Goal: Information Seeking & Learning: Learn about a topic

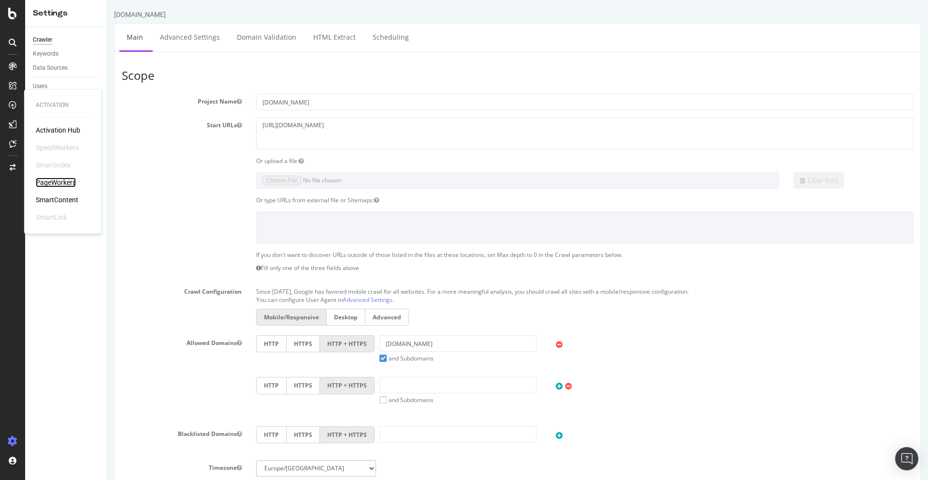
click at [61, 180] on div "PageWorkers" at bounding box center [56, 182] width 40 height 10
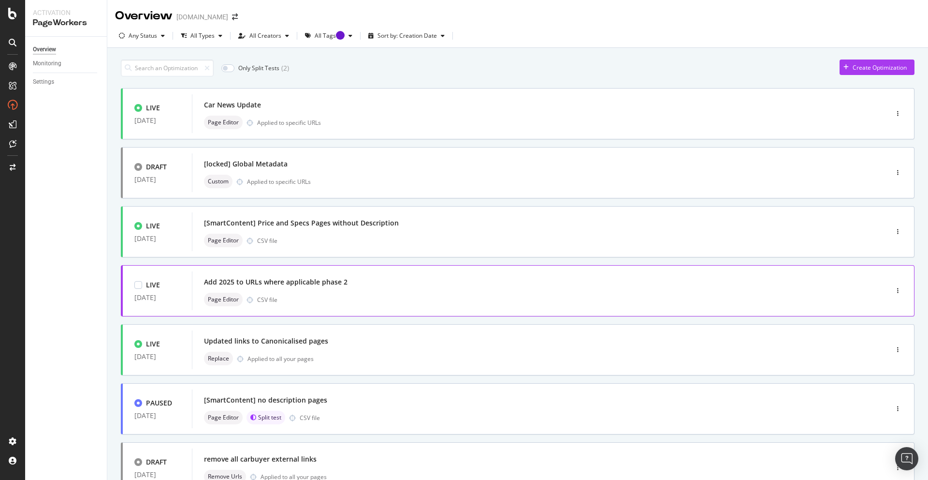
click at [369, 279] on div "Add 2025 to URLs where applicable phase 2" at bounding box center [525, 282] width 643 height 14
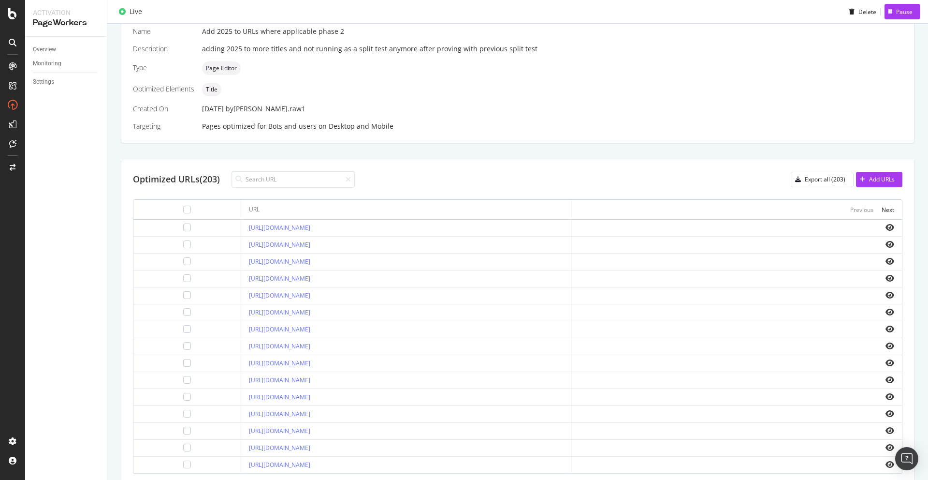
scroll to position [233, 0]
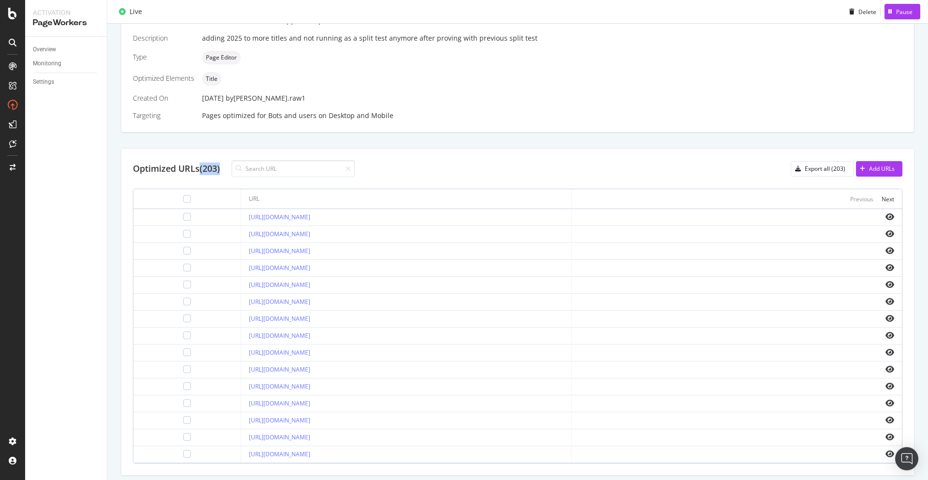
drag, startPoint x: 222, startPoint y: 167, endPoint x: 194, endPoint y: 167, distance: 28.5
click at [196, 167] on div "Optimized URLs (203)" at bounding box center [244, 168] width 222 height 17
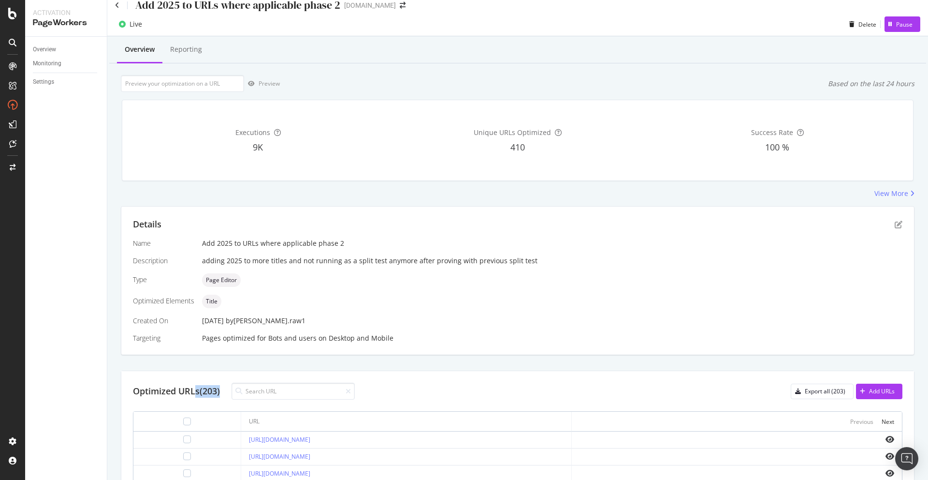
scroll to position [0, 0]
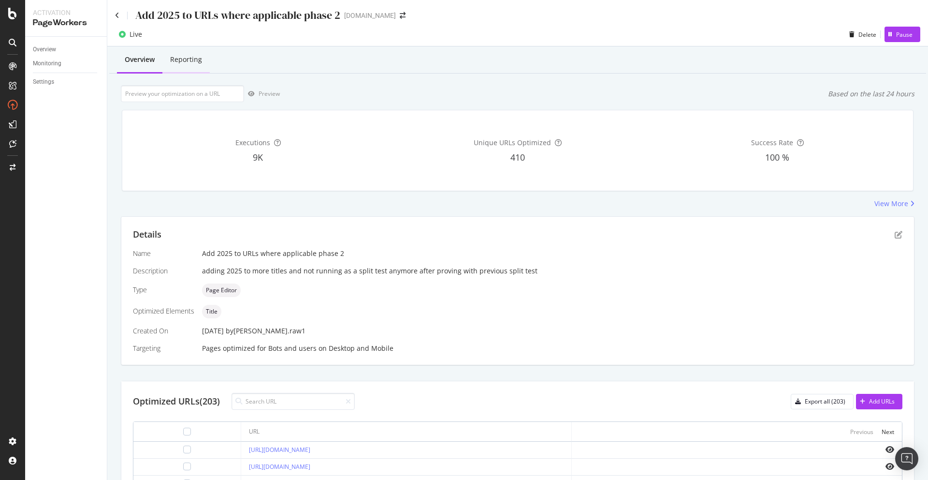
click at [189, 59] on div "Reporting" at bounding box center [186, 60] width 32 height 10
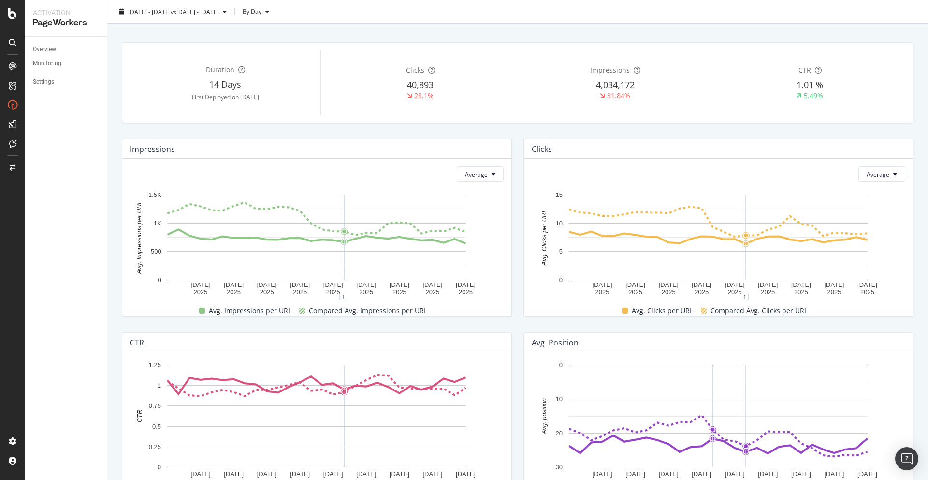
scroll to position [49, 0]
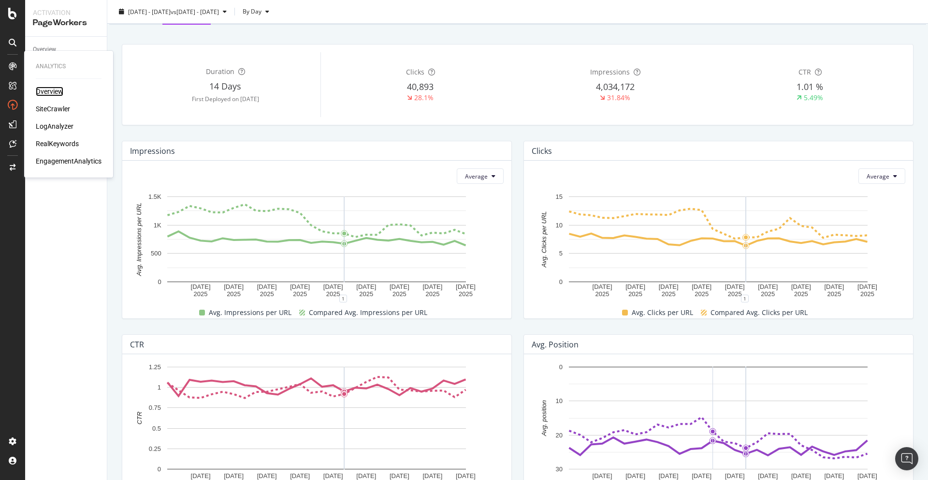
click at [49, 91] on div "Overview" at bounding box center [50, 92] width 28 height 10
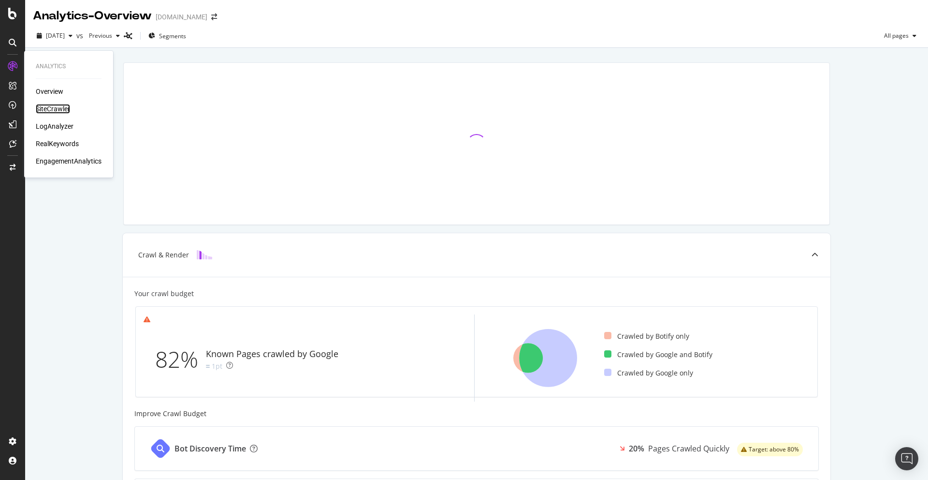
click at [59, 110] on div "SiteCrawler" at bounding box center [53, 109] width 34 height 10
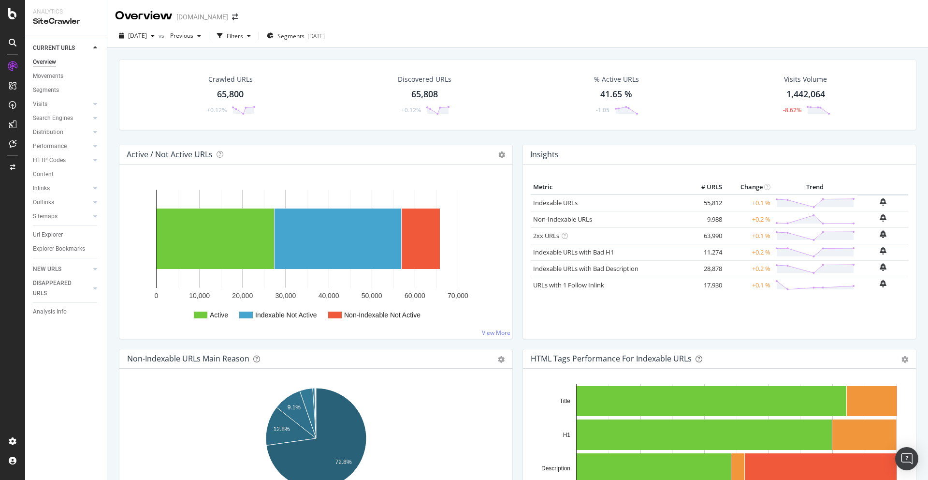
click at [617, 94] on div "41.65 %" at bounding box center [616, 94] width 32 height 13
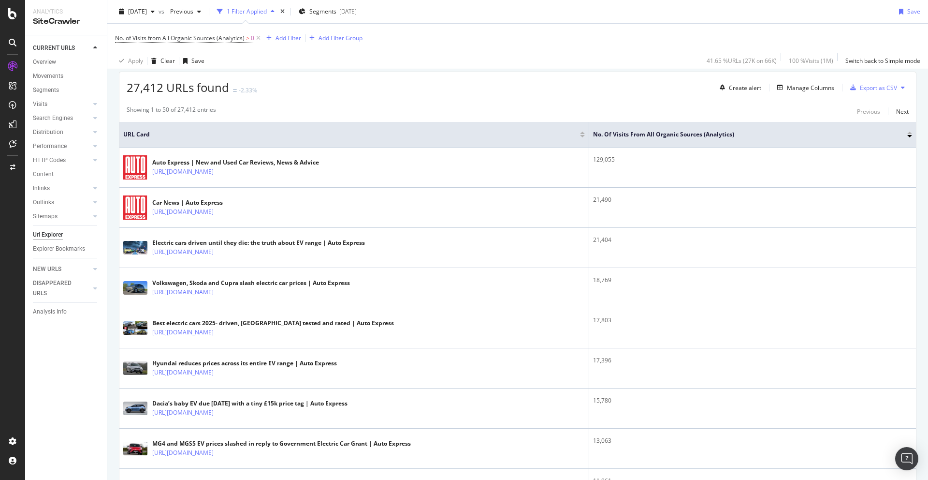
scroll to position [171, 0]
click at [225, 38] on span "No. of Visits from All Organic Sources (Analytics)" at bounding box center [180, 38] width 130 height 8
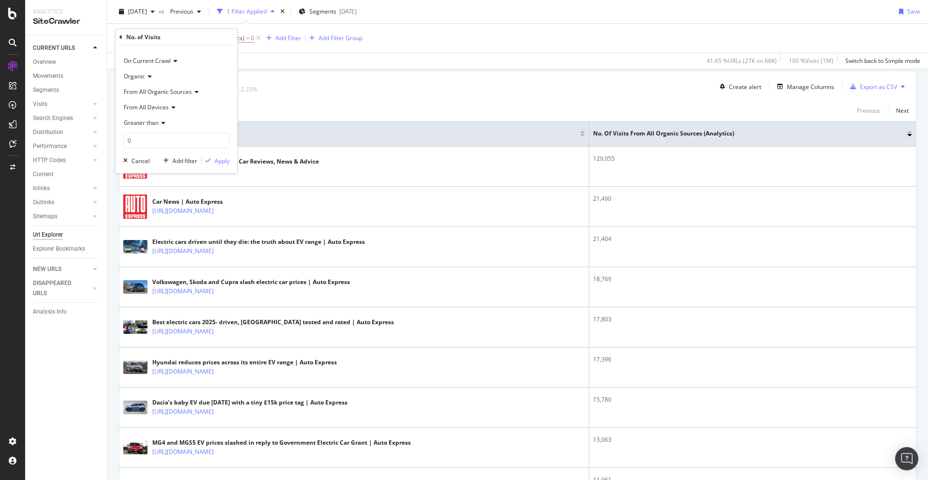
click at [390, 92] on div "27,412 URLs found -2.33% Create alert Manage Columns Export as CSV" at bounding box center [517, 83] width 797 height 24
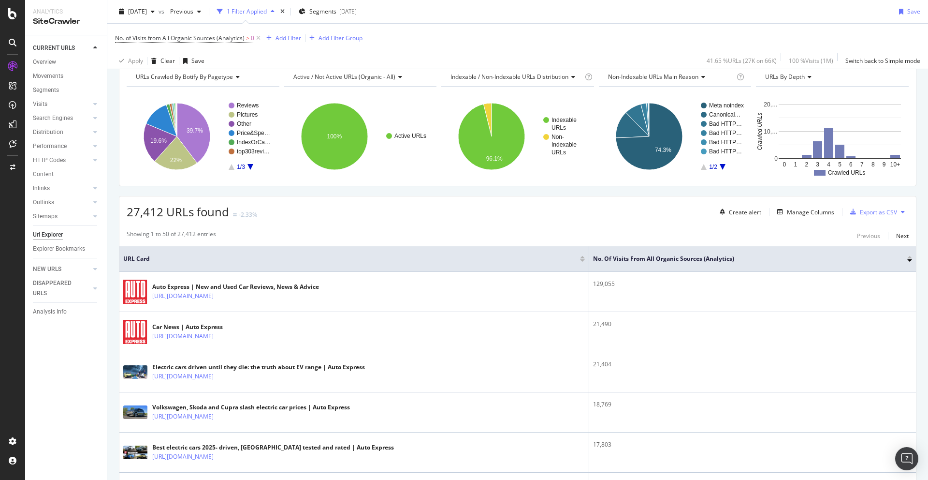
scroll to position [0, 0]
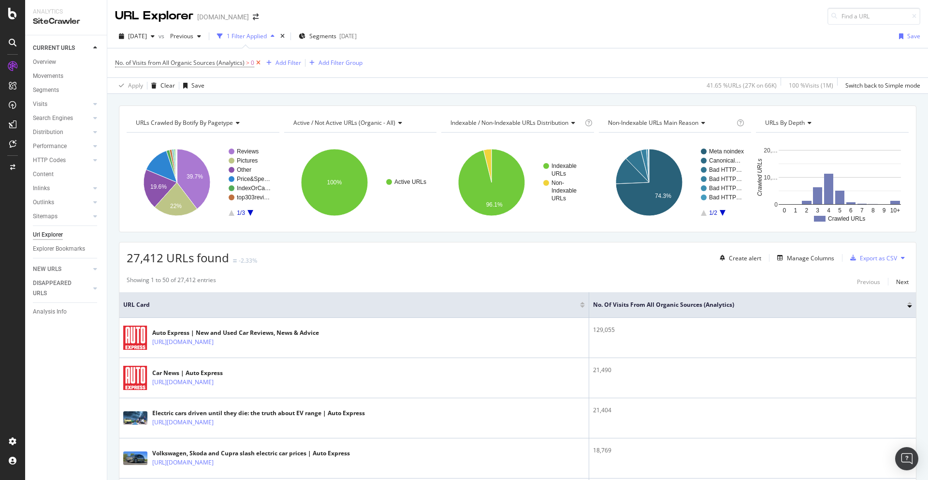
click at [257, 63] on icon at bounding box center [258, 63] width 8 height 10
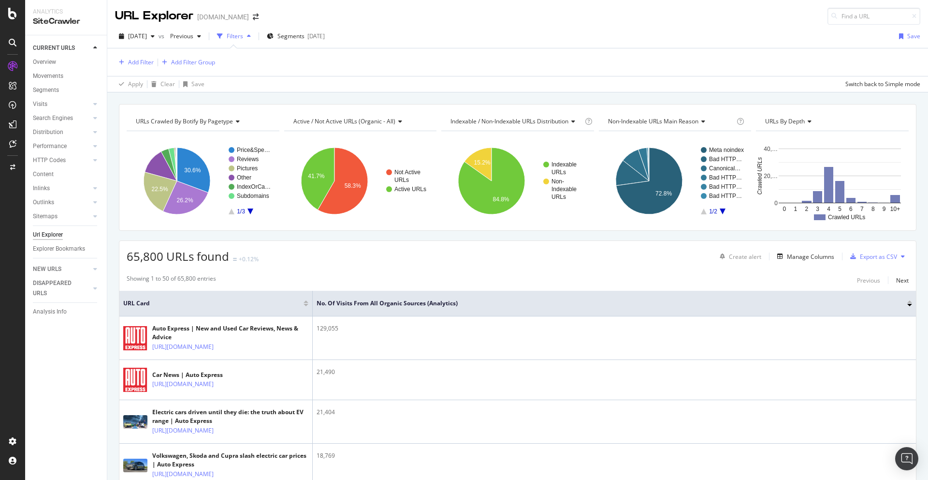
click at [910, 302] on div at bounding box center [909, 301] width 5 height 2
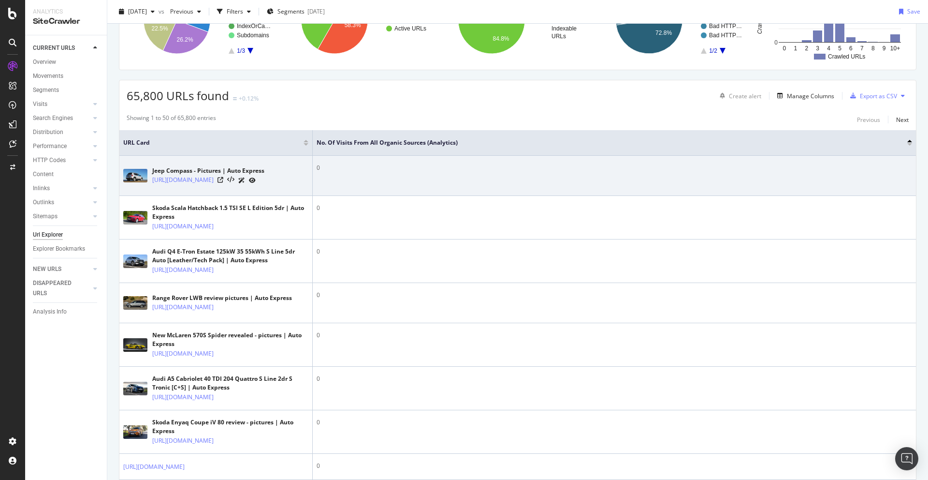
scroll to position [126, 0]
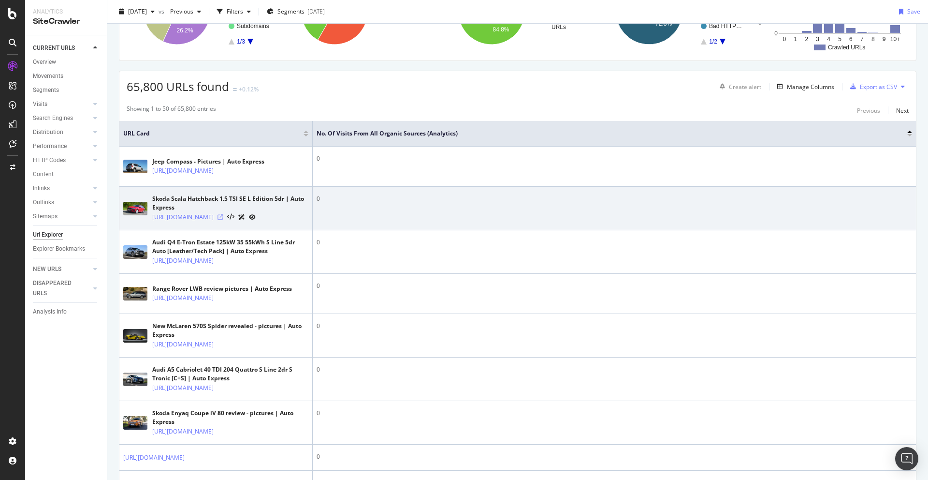
click at [223, 220] on icon at bounding box center [221, 217] width 6 height 6
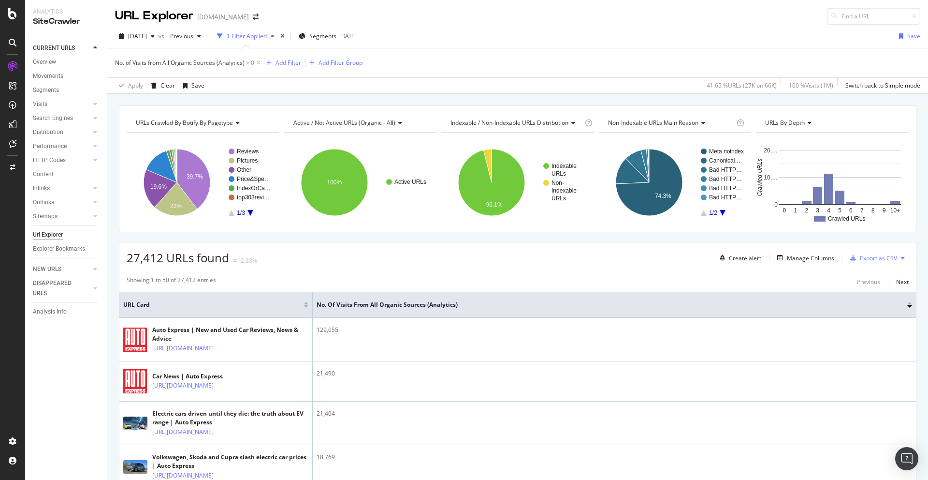
click at [221, 62] on span "No. of Visits from All Organic Sources (Analytics)" at bounding box center [180, 63] width 130 height 8
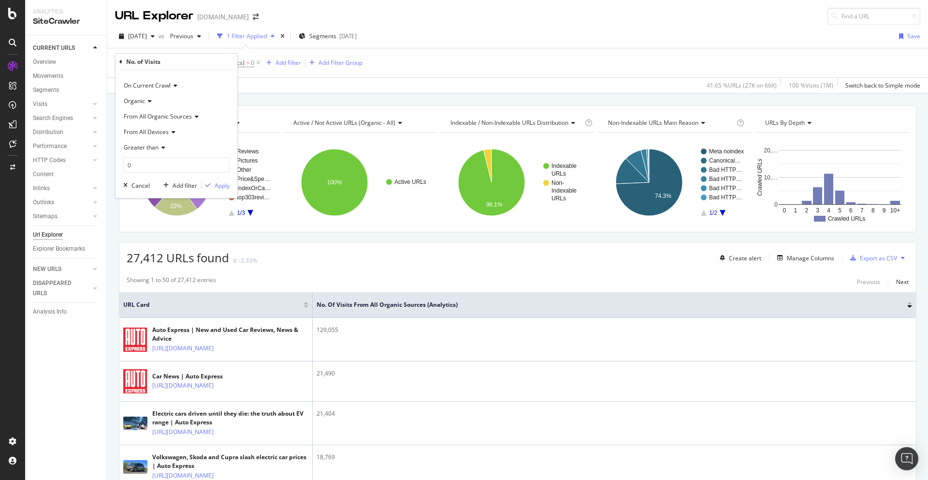
click at [145, 148] on span "Greater than" at bounding box center [141, 147] width 35 height 8
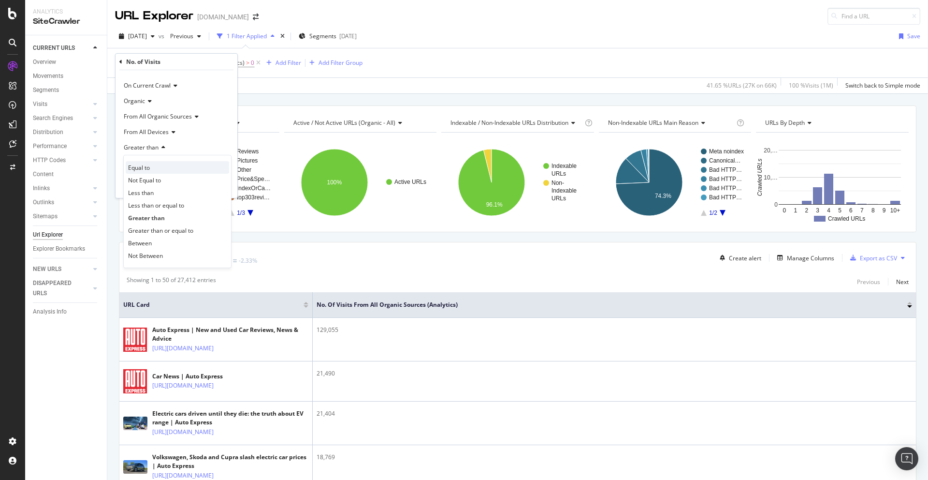
click at [146, 164] on span "Equal to" at bounding box center [139, 167] width 22 height 8
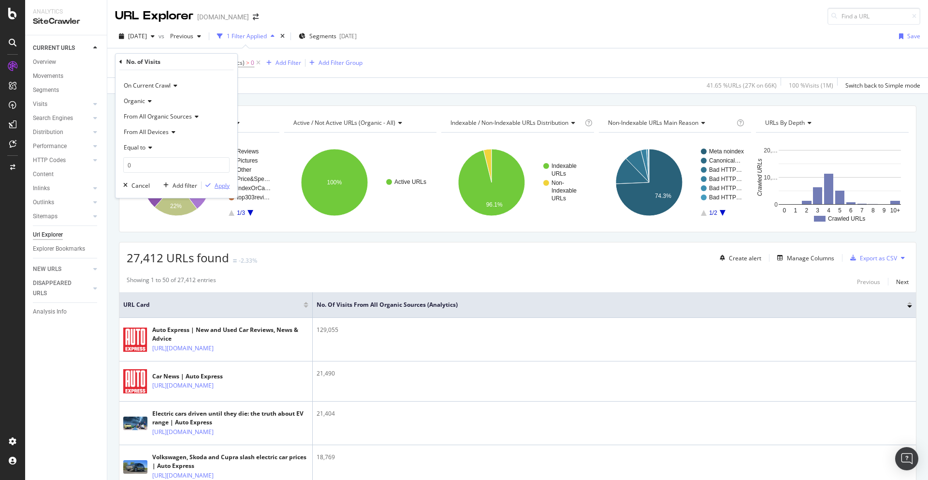
click at [219, 187] on div "Apply" at bounding box center [222, 185] width 15 height 8
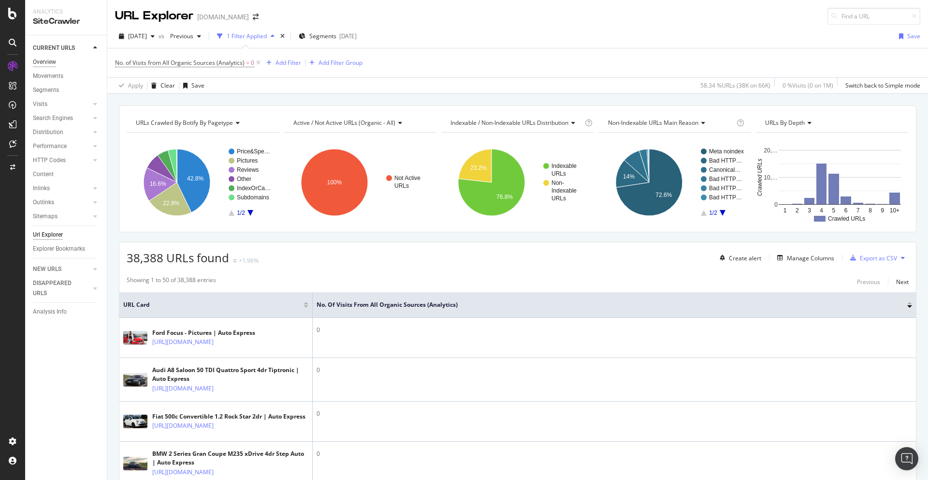
click at [41, 61] on div "Overview" at bounding box center [44, 62] width 23 height 10
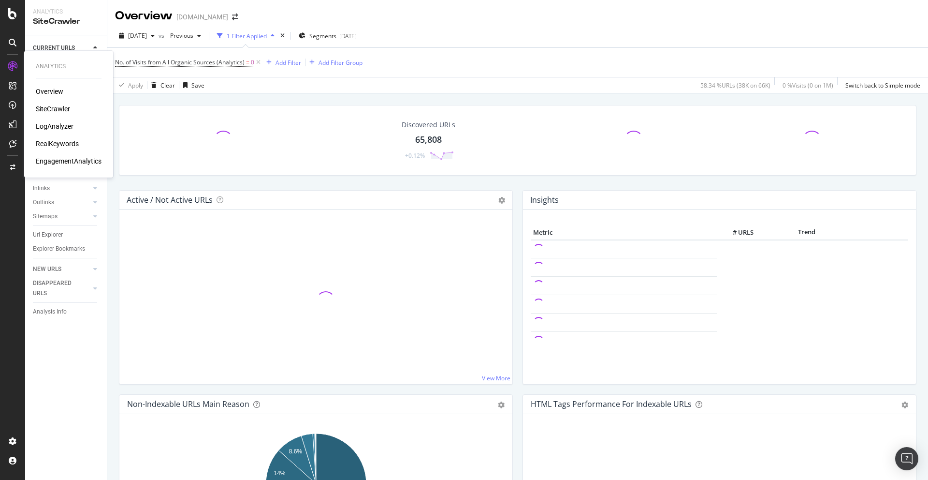
click at [43, 89] on div "Overview" at bounding box center [50, 92] width 28 height 10
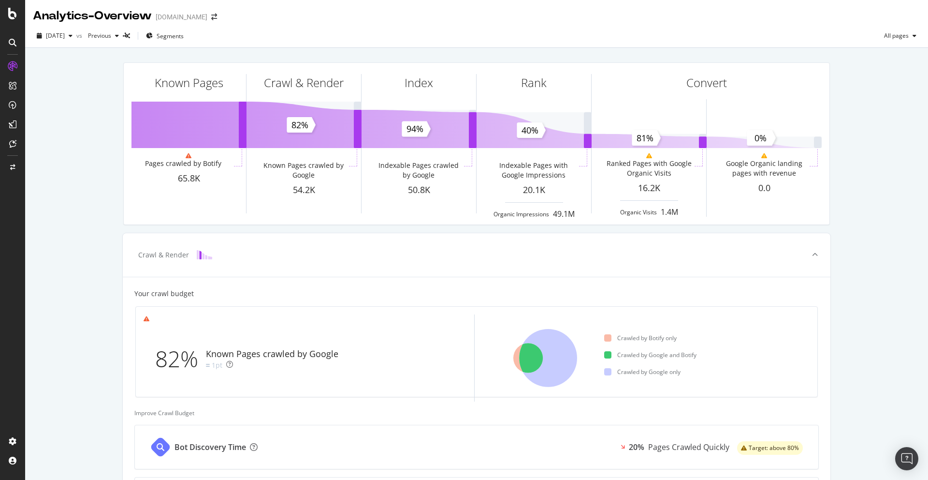
scroll to position [152, 0]
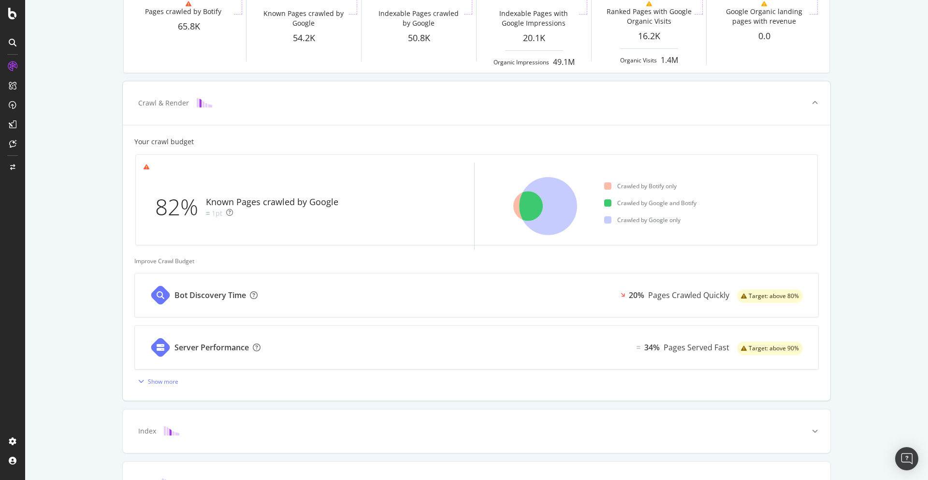
click at [287, 295] on div "Bot Discovery Time 20% Pages Crawled Quickly Target: above 80%" at bounding box center [477, 295] width 684 height 44
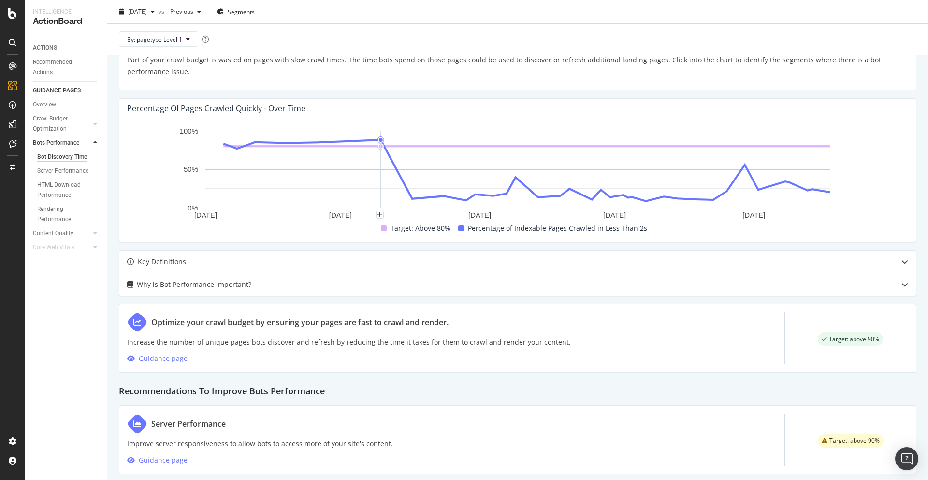
scroll to position [231, 0]
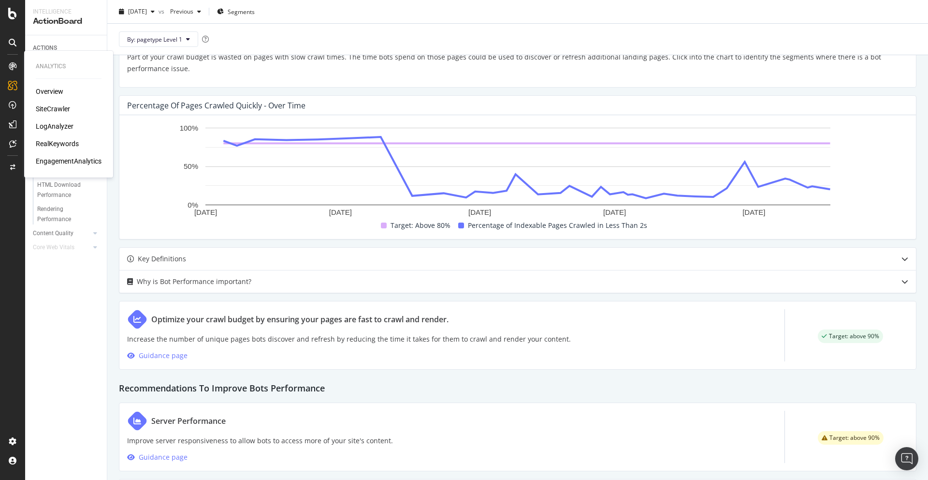
click at [49, 111] on div "SiteCrawler" at bounding box center [53, 109] width 34 height 10
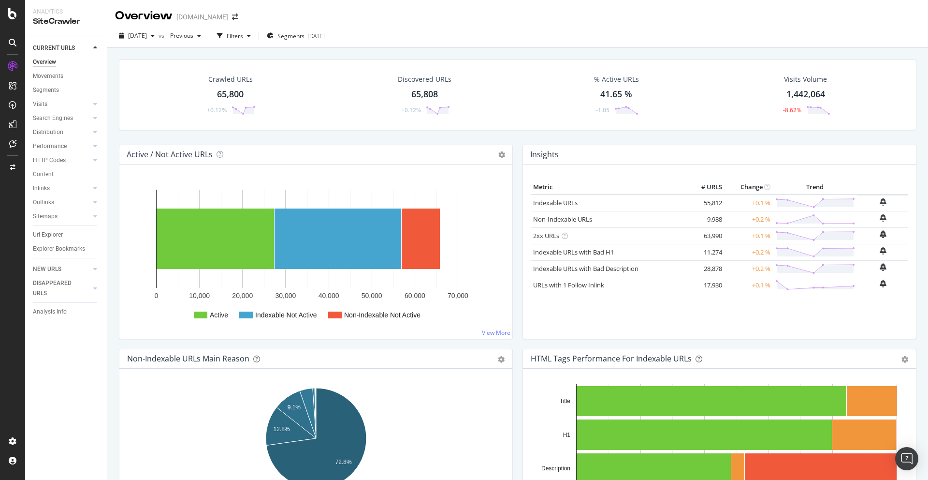
click at [609, 96] on div "41.65 %" at bounding box center [616, 94] width 32 height 13
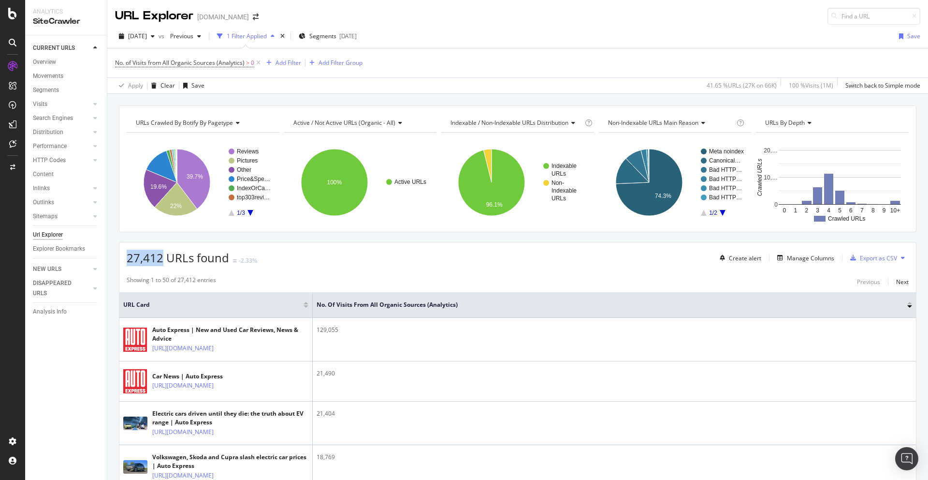
drag, startPoint x: 163, startPoint y: 258, endPoint x: 127, endPoint y: 261, distance: 36.9
click at [127, 261] on span "27,412 URLs found" at bounding box center [178, 257] width 102 height 16
click at [205, 62] on span "No. of Visits from All Organic Sources (Analytics)" at bounding box center [180, 63] width 130 height 8
click at [261, 83] on div "Apply Clear Save 41.65 % URLs ( 27K on 66K ) 100 % Visits ( 1M ) Switch back to…" at bounding box center [517, 85] width 821 height 16
drag, startPoint x: 140, startPoint y: 191, endPoint x: 211, endPoint y: 62, distance: 146.9
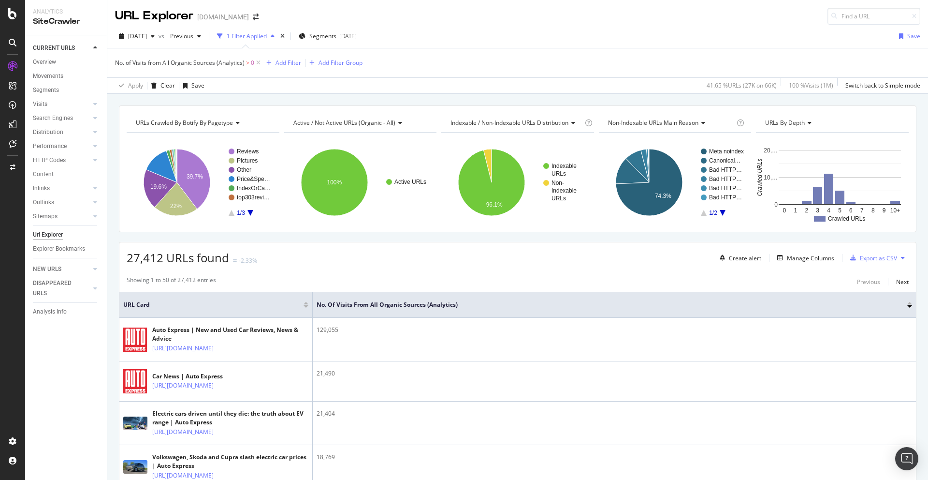
click at [140, 191] on rect "A chart." at bounding box center [203, 182] width 153 height 84
click at [136, 186] on rect "A chart." at bounding box center [203, 182] width 153 height 84
click at [226, 62] on span "No. of Visits from All Organic Sources (Analytics)" at bounding box center [180, 63] width 130 height 8
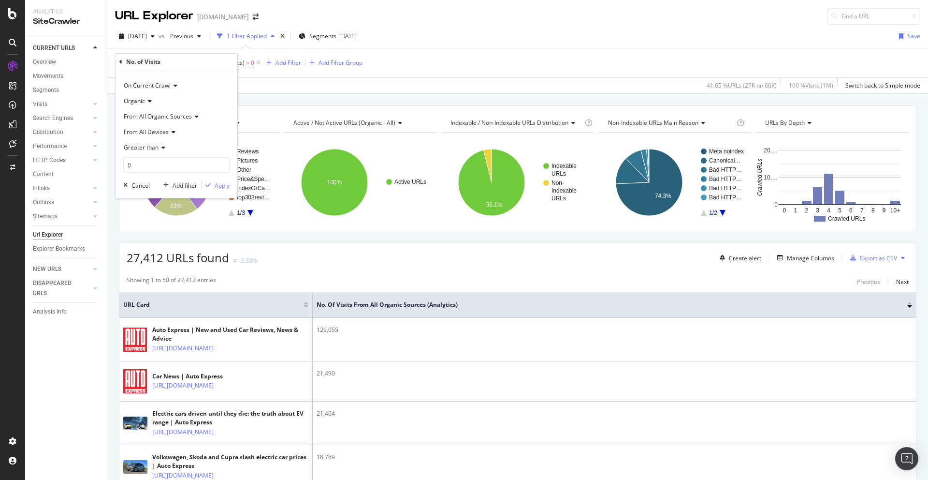
click at [216, 62] on div "No. of Visits" at bounding box center [176, 62] width 114 height 16
click at [140, 147] on span "Greater than" at bounding box center [141, 147] width 35 height 8
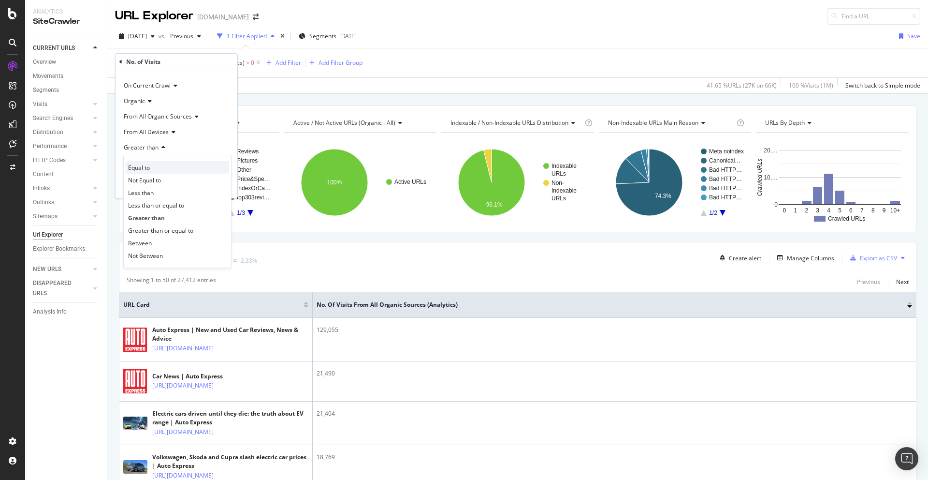
click at [150, 169] on div "Equal to" at bounding box center [177, 167] width 103 height 13
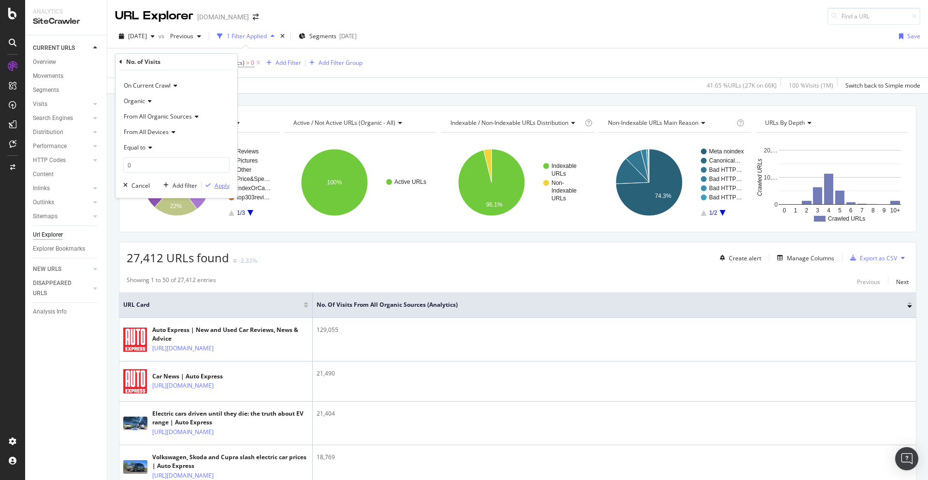
click at [218, 184] on div "Apply" at bounding box center [222, 185] width 15 height 8
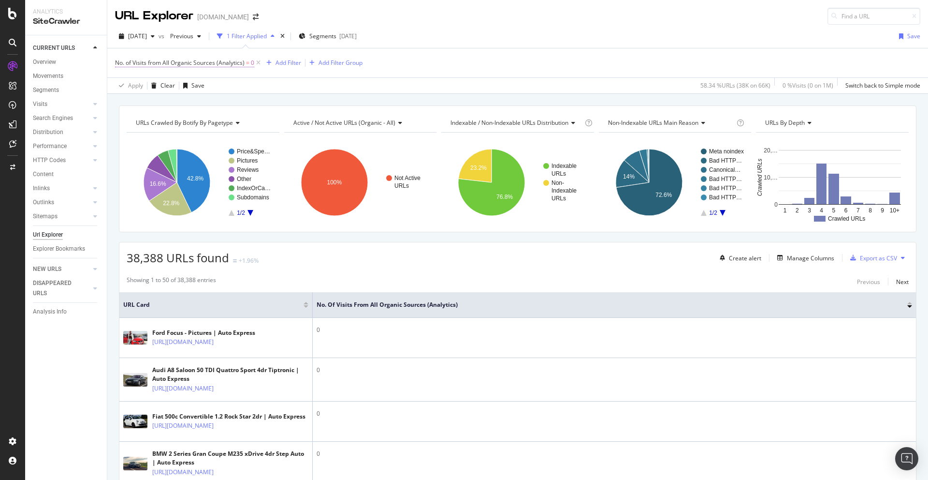
click at [202, 62] on span "No. of Visits from All Organic Sources (Analytics)" at bounding box center [180, 63] width 130 height 8
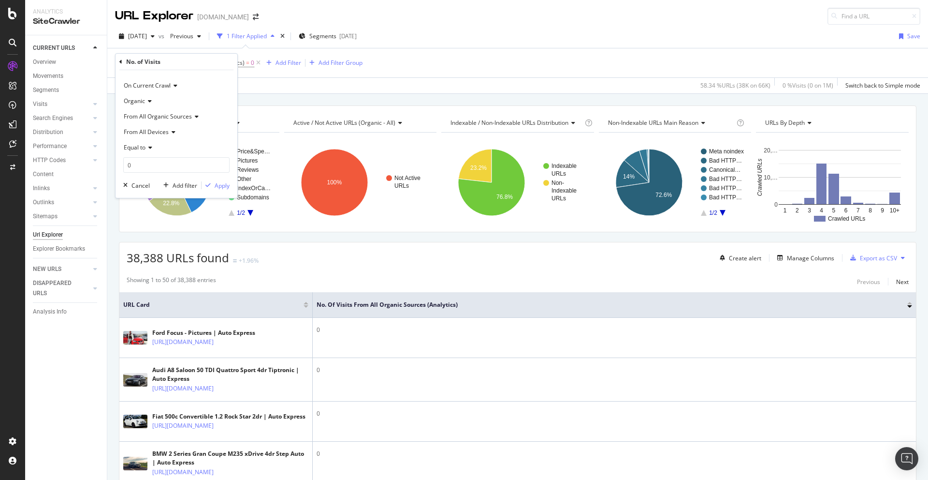
click at [148, 149] on icon at bounding box center [149, 148] width 7 height 6
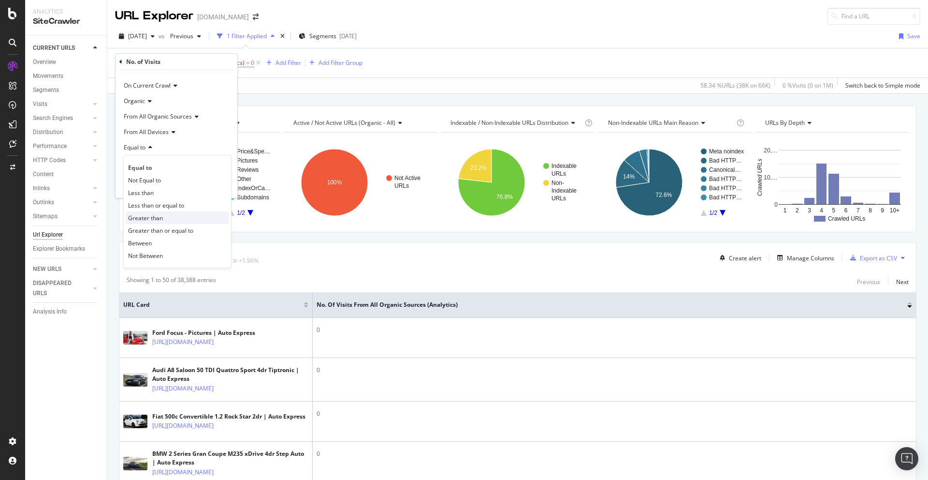
click at [161, 214] on span "Greater than" at bounding box center [145, 218] width 35 height 8
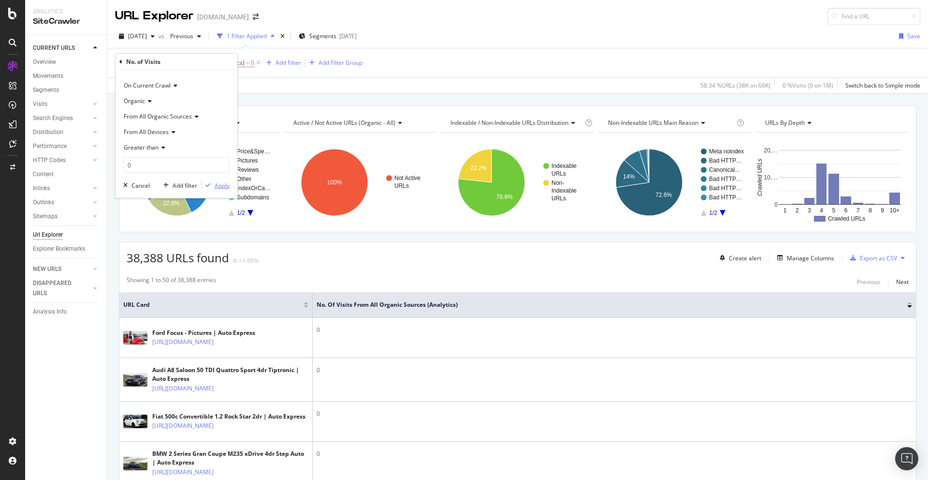
click at [219, 186] on div "Apply" at bounding box center [222, 185] width 15 height 8
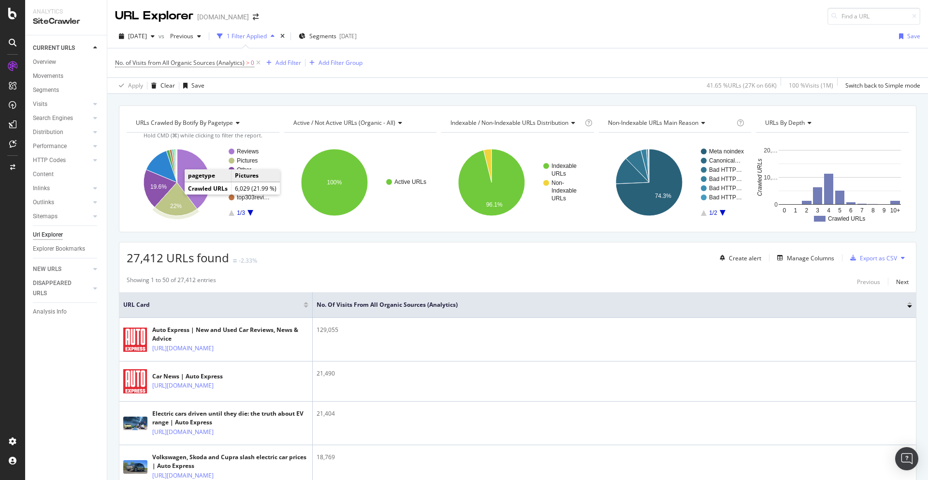
click at [177, 203] on text "22%" at bounding box center [176, 206] width 12 height 7
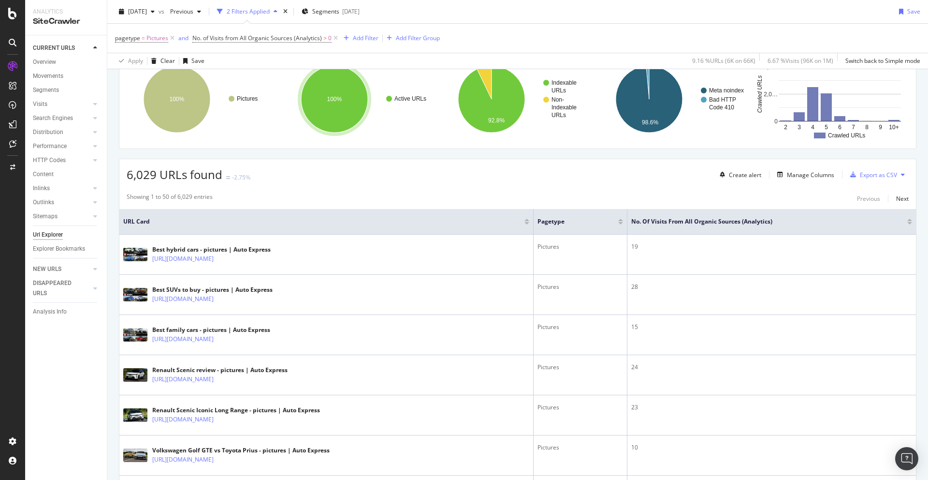
scroll to position [87, 0]
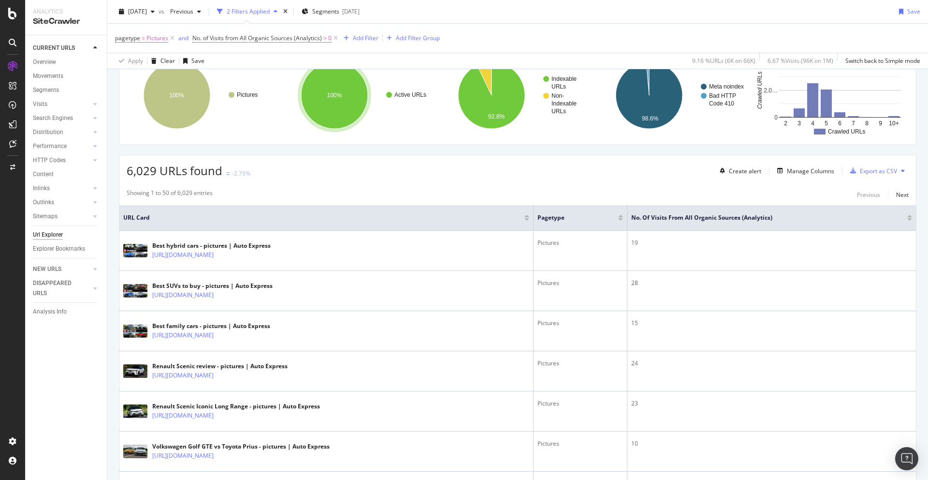
click at [910, 217] on div at bounding box center [909, 216] width 5 height 2
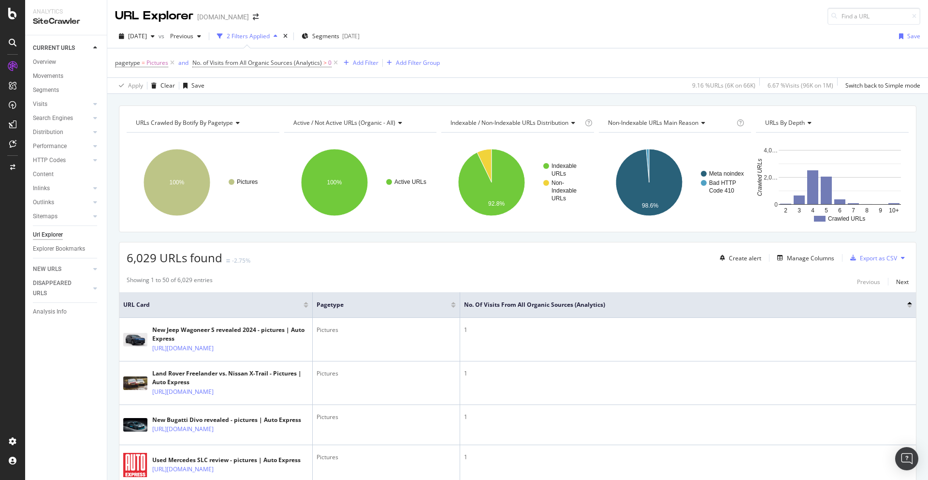
click at [910, 306] on div at bounding box center [909, 306] width 5 height 2
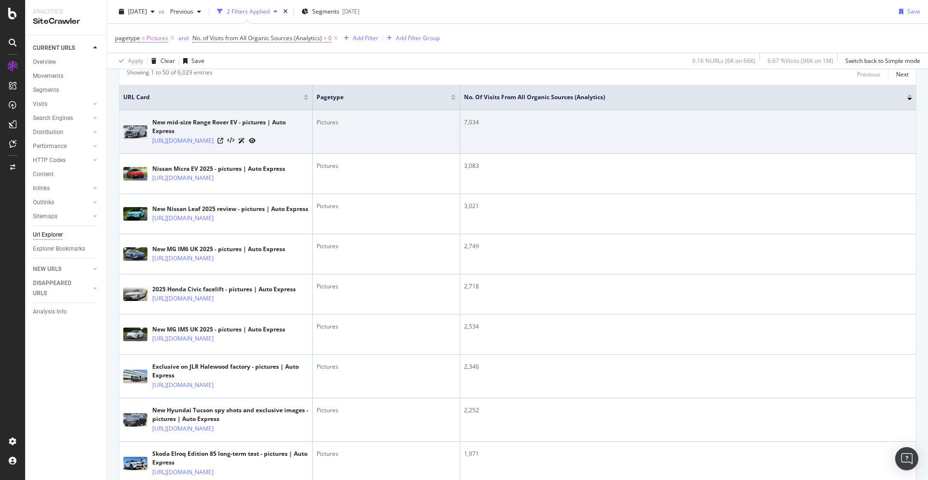
scroll to position [207, 0]
click at [223, 144] on icon at bounding box center [221, 141] width 6 height 6
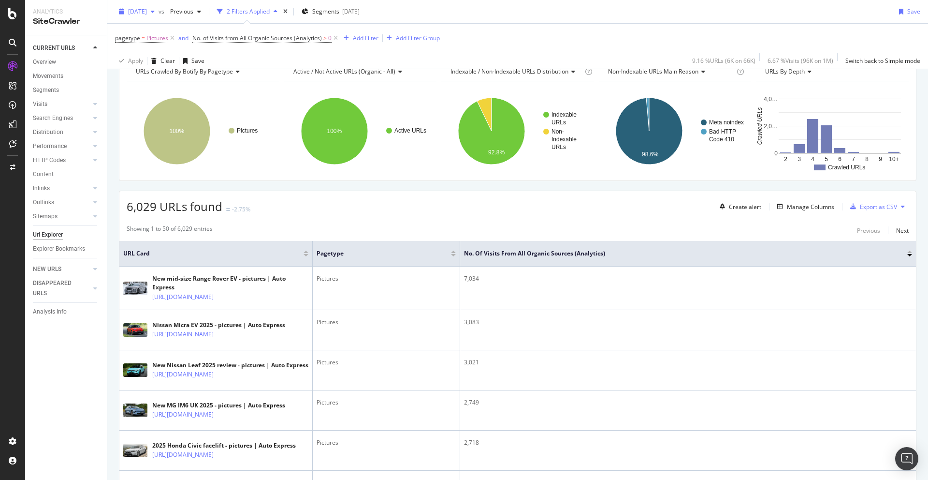
scroll to position [0, 0]
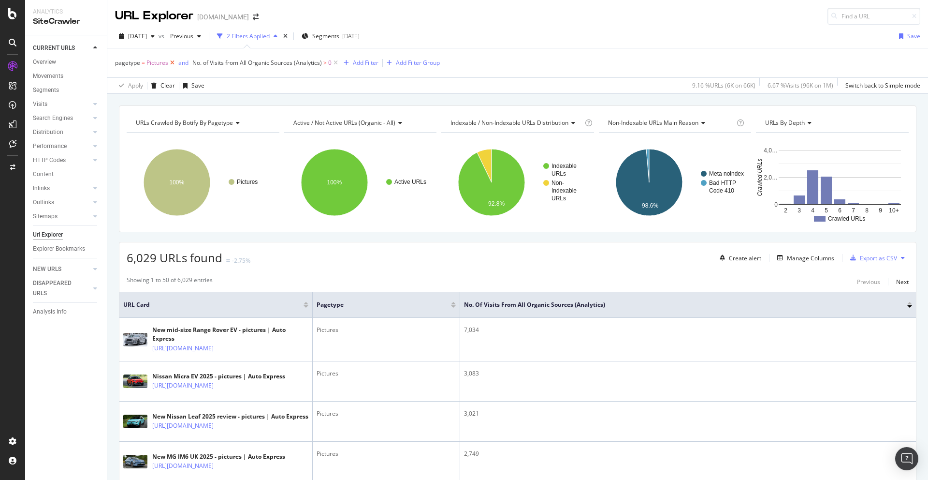
click at [173, 63] on icon at bounding box center [172, 63] width 8 height 10
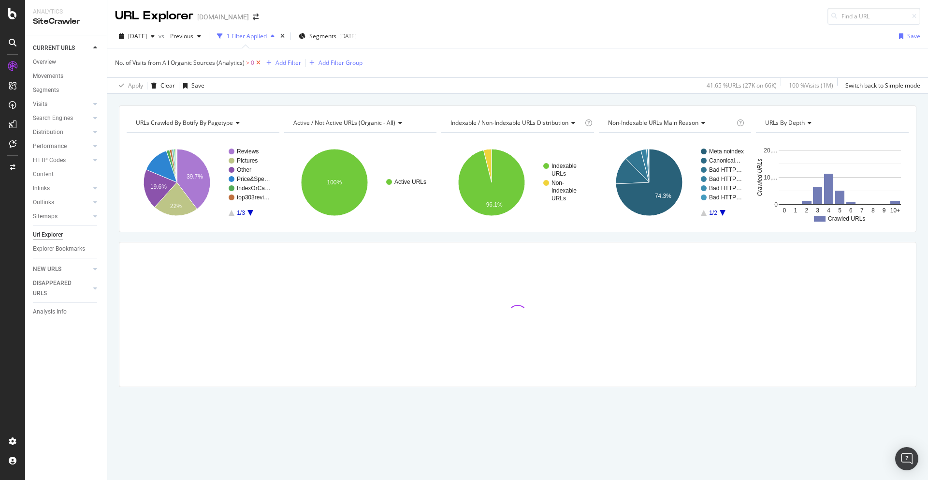
click at [258, 62] on icon at bounding box center [258, 63] width 8 height 10
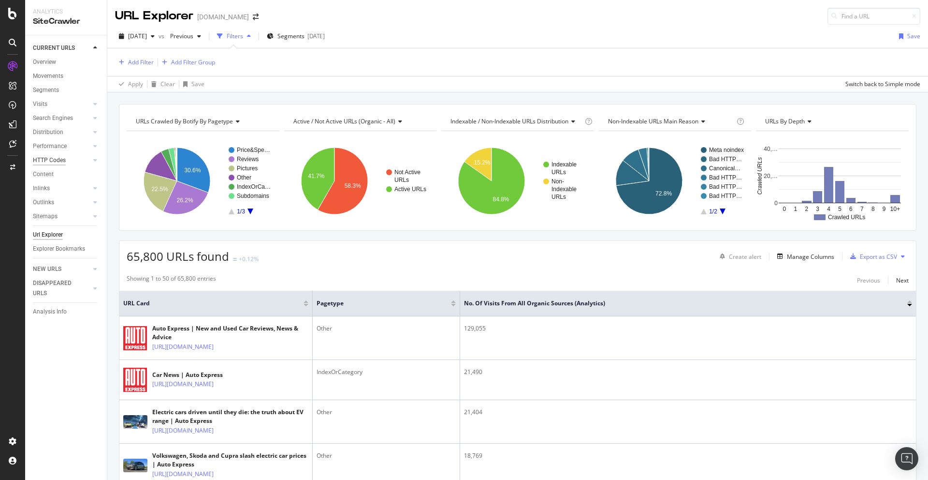
click at [61, 156] on div "HTTP Codes" at bounding box center [49, 160] width 33 height 10
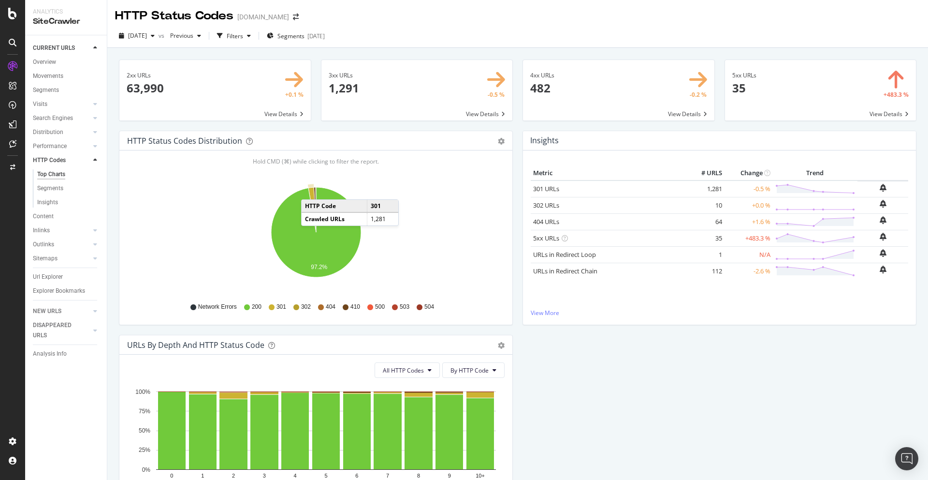
click at [311, 190] on icon "A chart." at bounding box center [312, 209] width 8 height 45
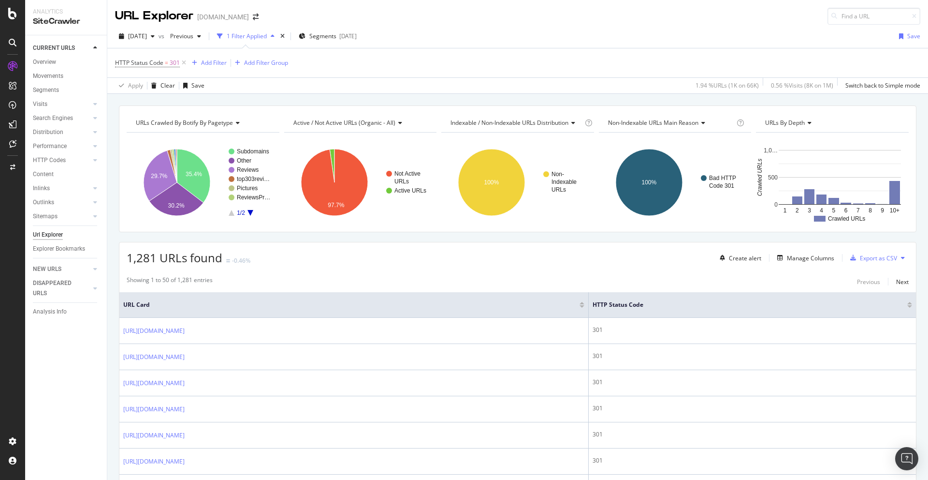
click at [789, 249] on div "Create alert Manage Columns Export as CSV" at bounding box center [812, 257] width 193 height 16
click at [798, 254] on div "Manage Columns" at bounding box center [810, 258] width 47 height 8
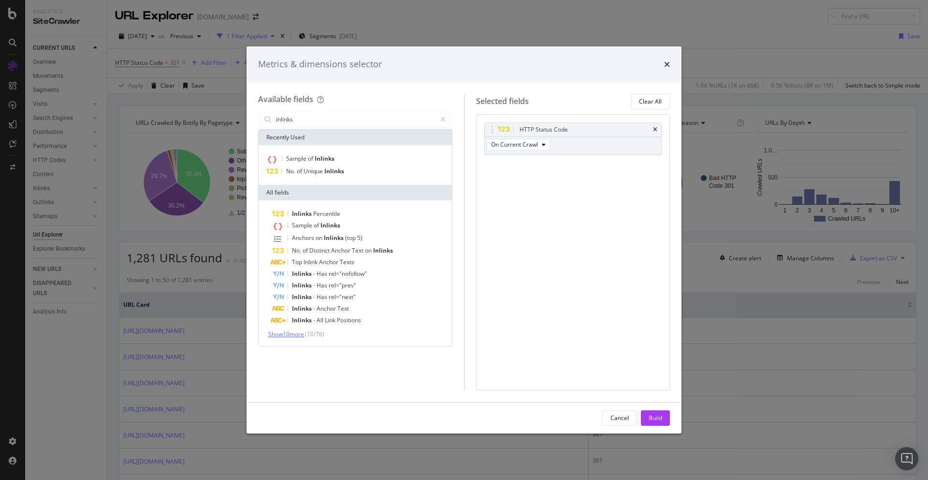
click at [294, 335] on span "Show 10 more" at bounding box center [286, 334] width 36 height 8
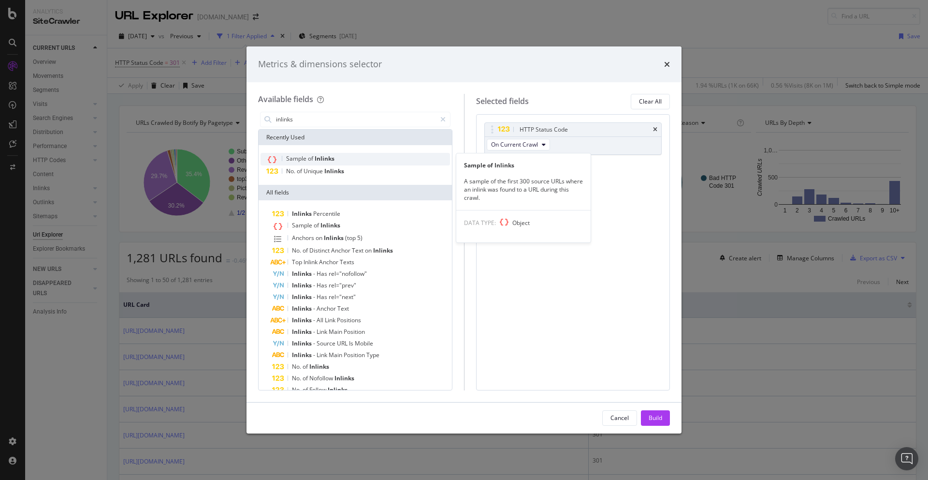
click at [354, 160] on div "Sample of Inlinks" at bounding box center [356, 159] width 190 height 13
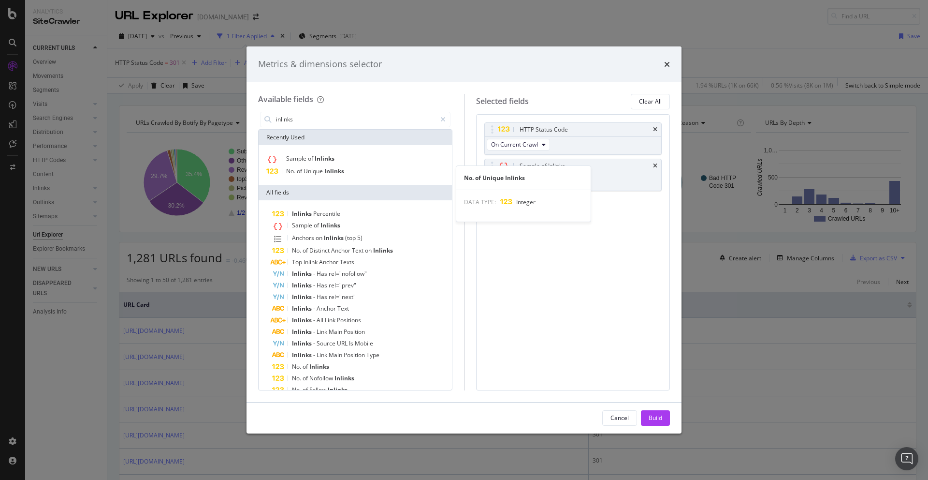
click at [332, 176] on div "Sample of Inlinks No. of Unique Inlinks No. of Unique Inlinks DATA TYPE: Integer" at bounding box center [355, 165] width 193 height 40
click at [327, 173] on span "Inlinks" at bounding box center [334, 171] width 20 height 8
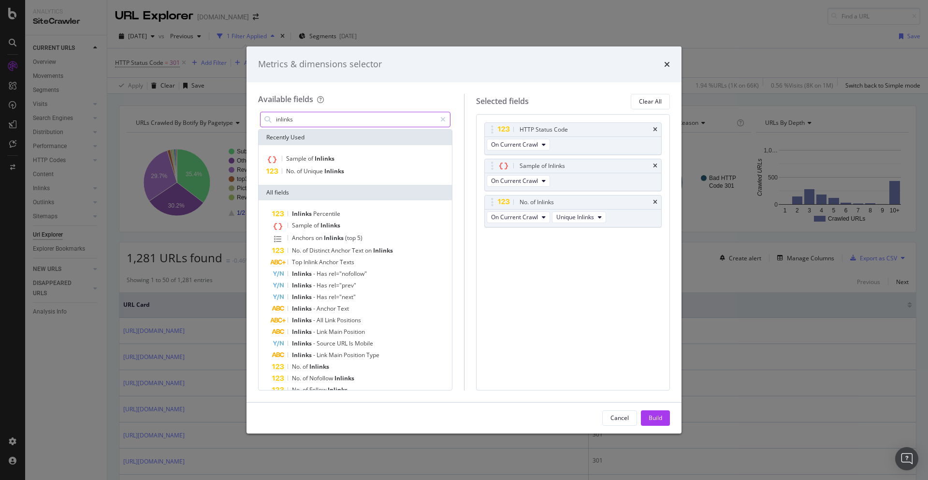
click at [341, 125] on input "inlinks" at bounding box center [355, 119] width 161 height 15
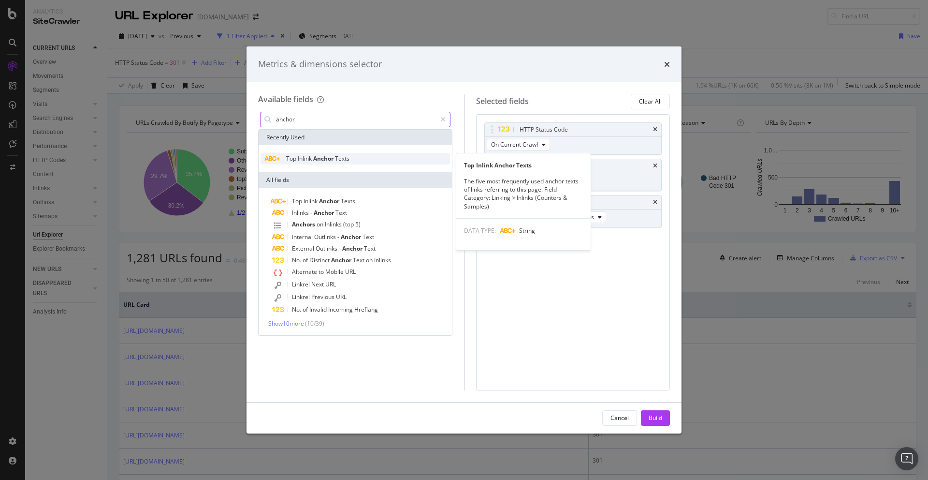
type input "anchor"
click at [344, 160] on span "Texts" at bounding box center [342, 158] width 15 height 8
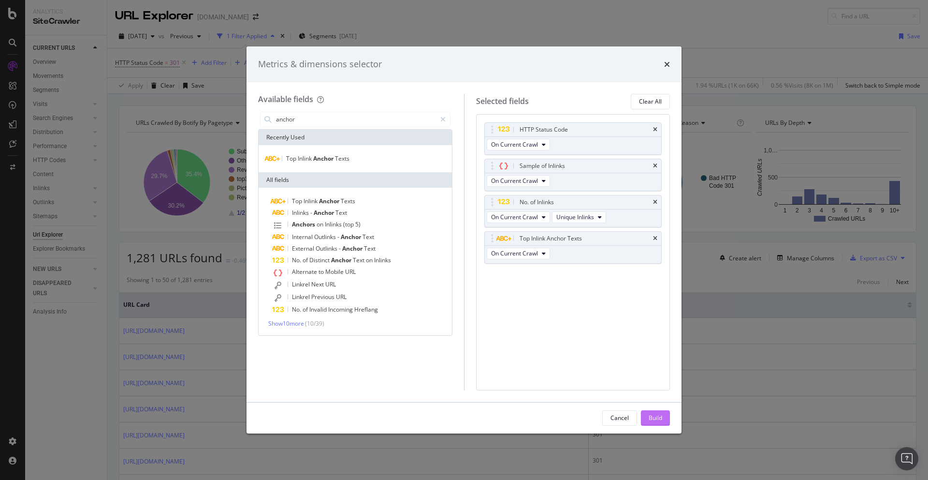
click at [652, 418] on div "Build" at bounding box center [656, 417] width 14 height 8
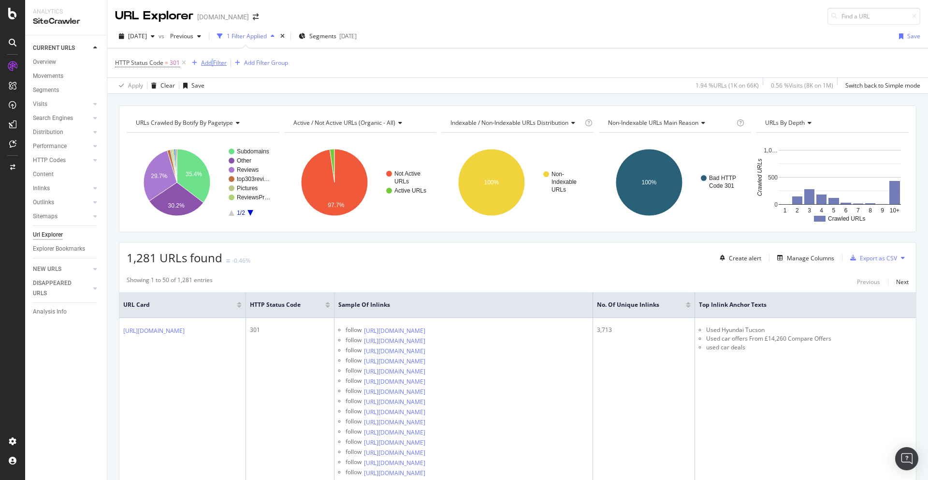
click at [209, 64] on div "Add Filter" at bounding box center [214, 63] width 26 height 8
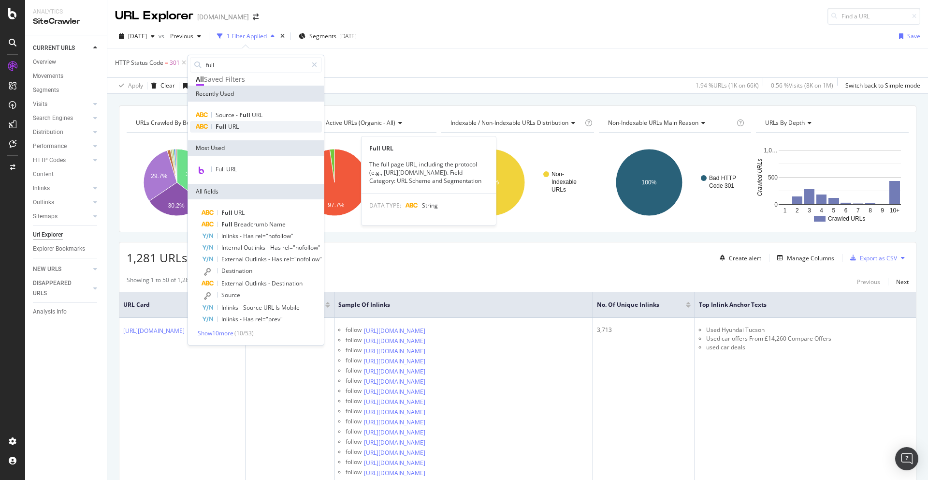
type input "full"
click at [241, 132] on div "Full URL" at bounding box center [256, 127] width 132 height 12
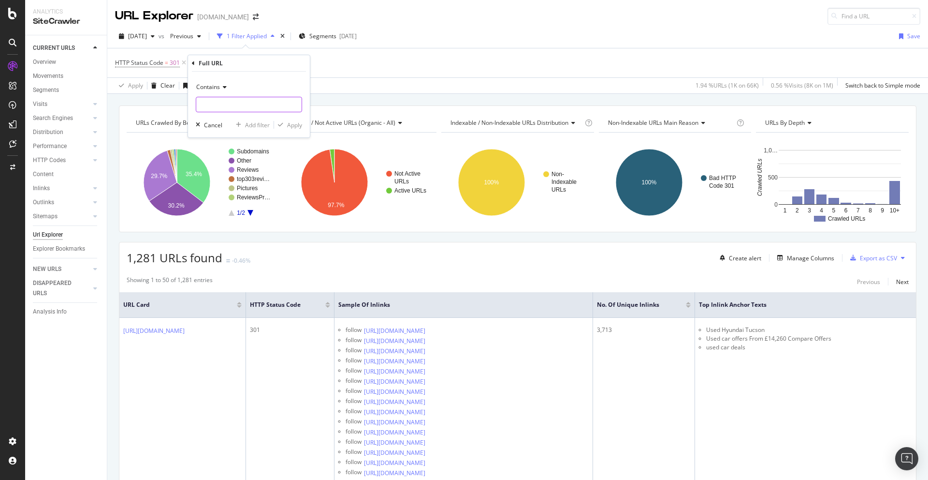
click at [220, 109] on input "text" at bounding box center [248, 104] width 105 height 15
type input "[DOMAIN_NAME]"
click at [293, 126] on div "Apply" at bounding box center [294, 125] width 15 height 8
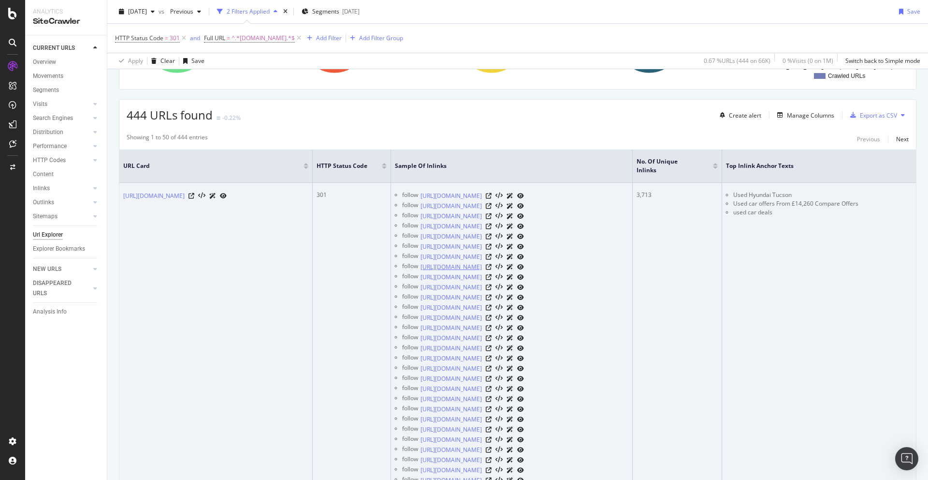
scroll to position [156, 0]
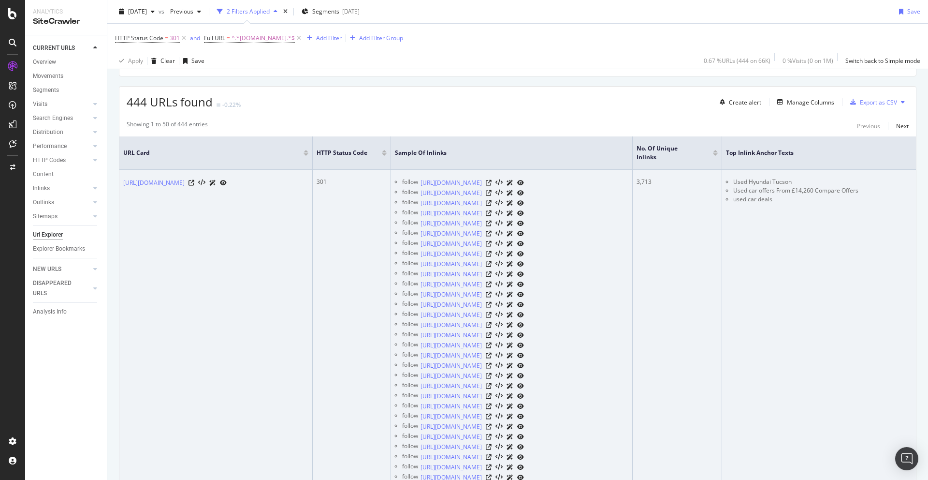
drag, startPoint x: 808, startPoint y: 169, endPoint x: 714, endPoint y: 174, distance: 94.4
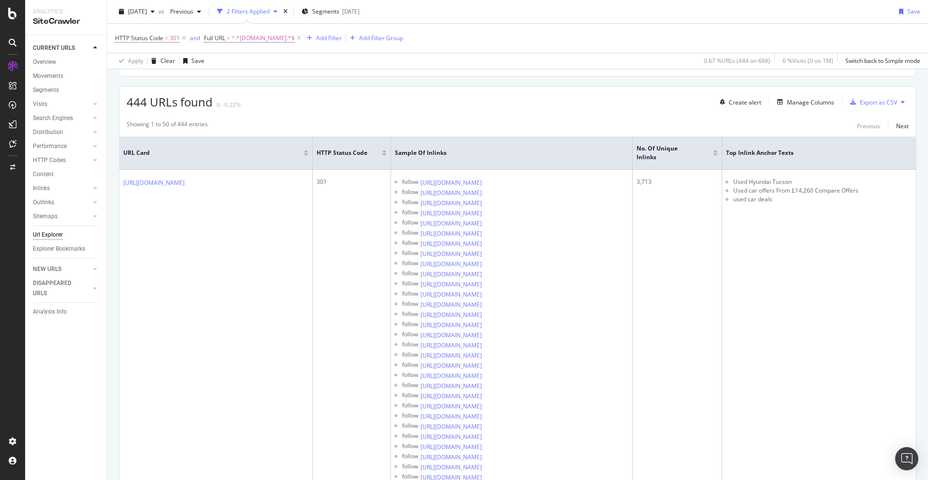
drag, startPoint x: 785, startPoint y: 187, endPoint x: 677, endPoint y: 139, distance: 118.0
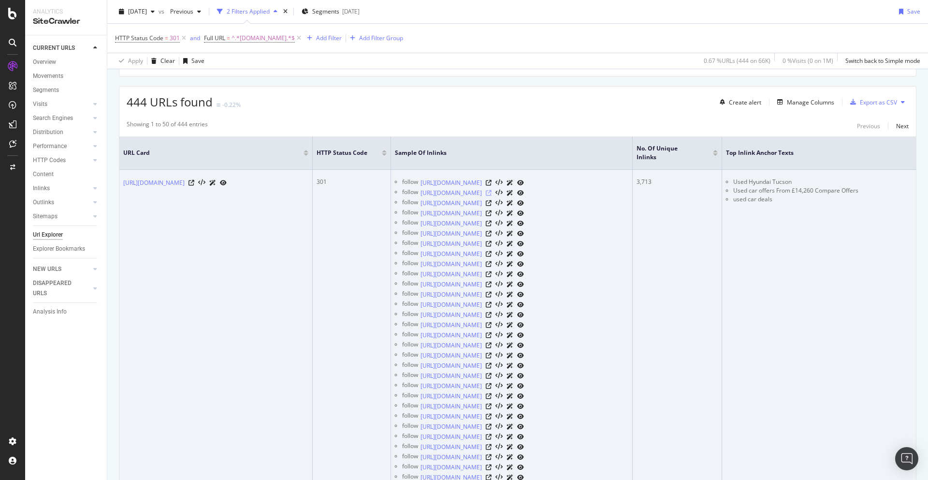
click at [492, 190] on icon at bounding box center [489, 193] width 6 height 6
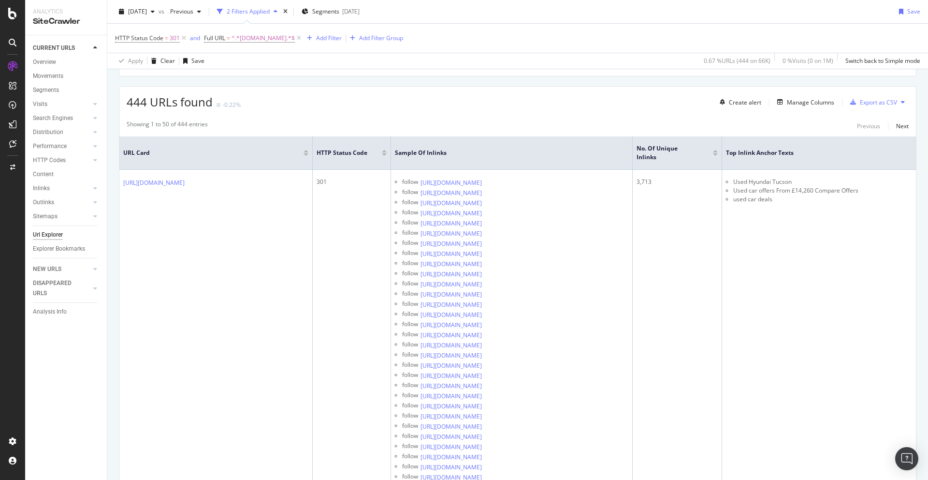
click at [717, 150] on div at bounding box center [715, 151] width 5 height 2
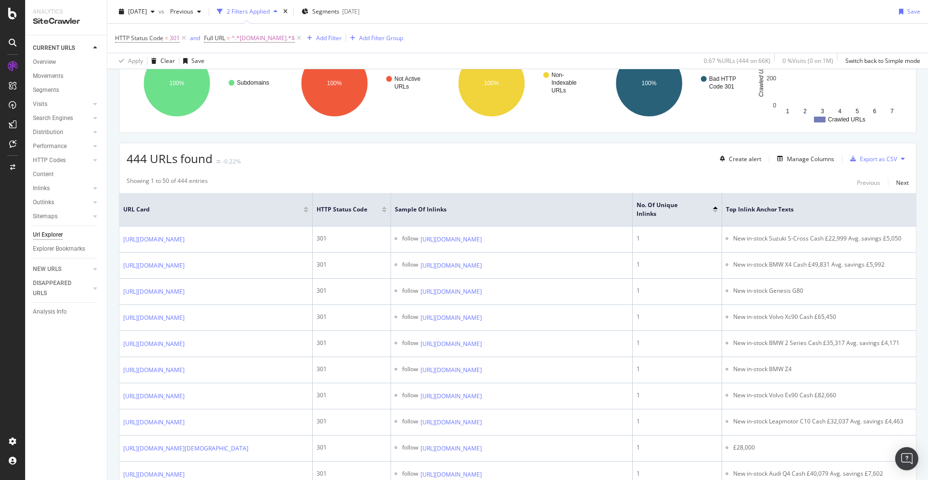
scroll to position [104, 0]
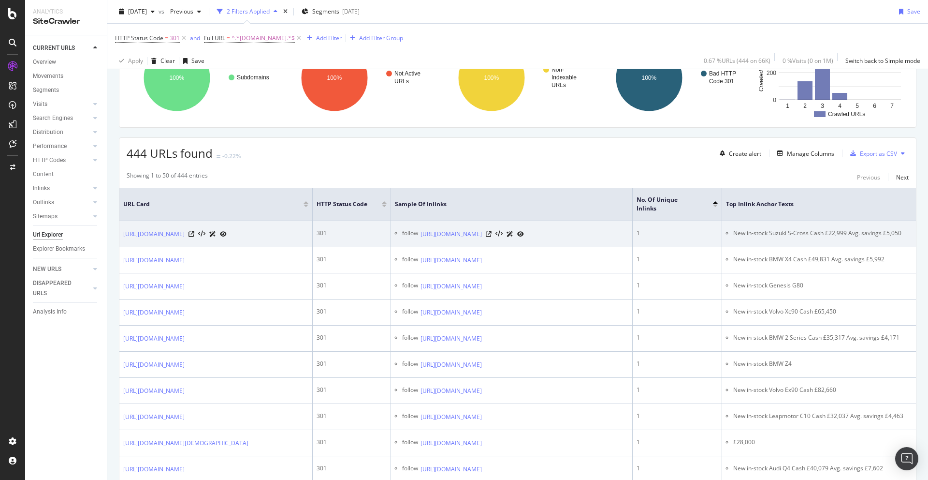
click at [798, 221] on td "New in-stock Suzuki S-Cross Cash £22,999 Avg. savings £5,050" at bounding box center [837, 234] width 230 height 26
click at [791, 229] on li "New in-stock Suzuki S-Cross Cash £22,999 Avg. savings £5,050" at bounding box center [840, 233] width 215 height 9
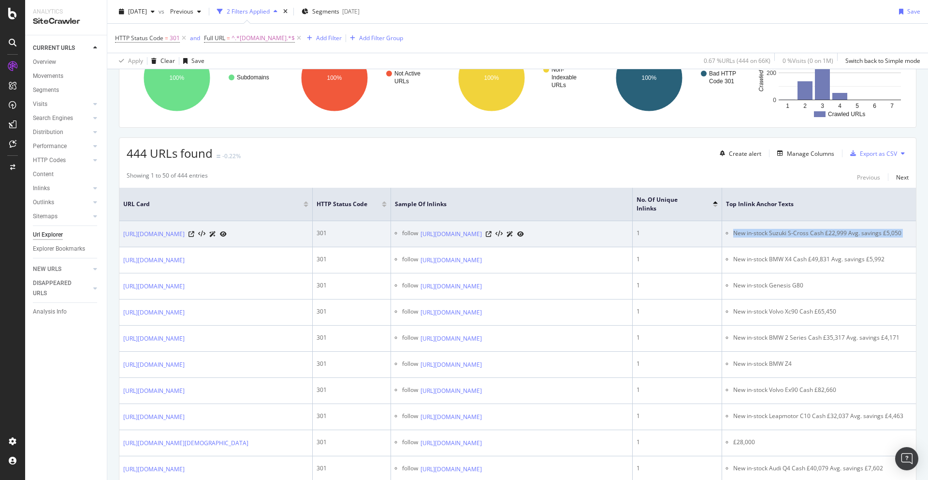
click at [791, 229] on li "New in-stock Suzuki S-Cross Cash £22,999 Avg. savings £5,050" at bounding box center [840, 233] width 215 height 9
click at [492, 231] on icon at bounding box center [489, 234] width 6 height 6
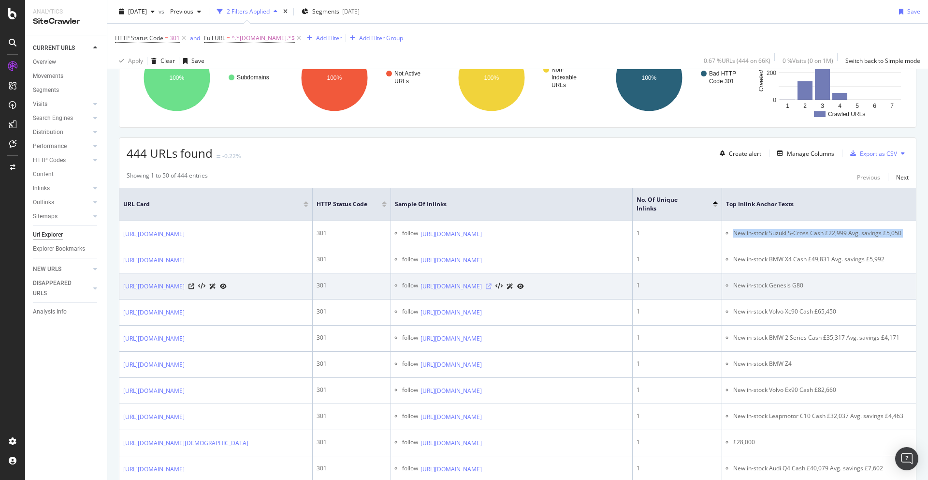
click at [492, 289] on icon at bounding box center [489, 286] width 6 height 6
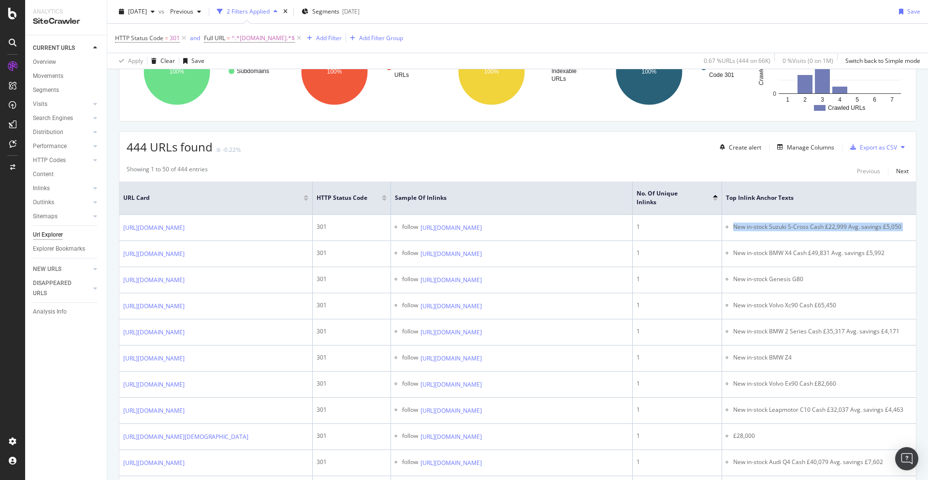
scroll to position [0, 0]
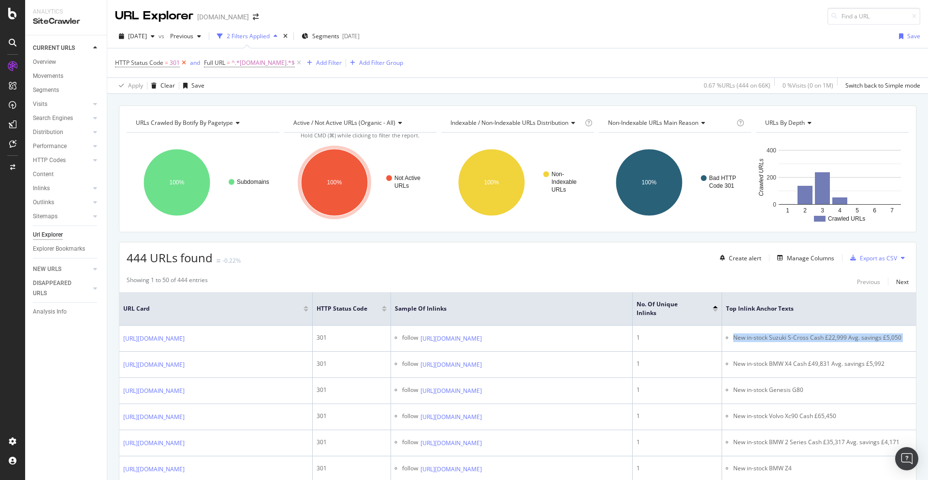
click at [183, 63] on icon at bounding box center [184, 63] width 8 height 10
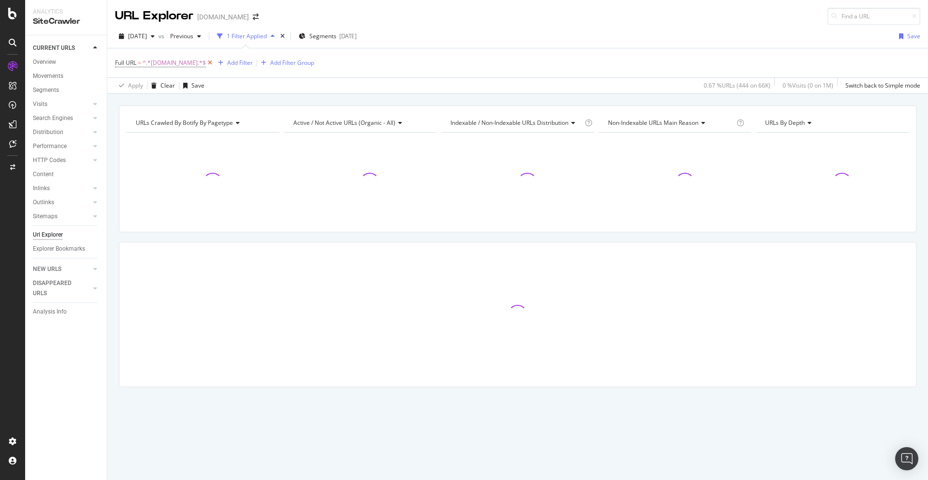
click at [211, 60] on icon at bounding box center [210, 63] width 8 height 10
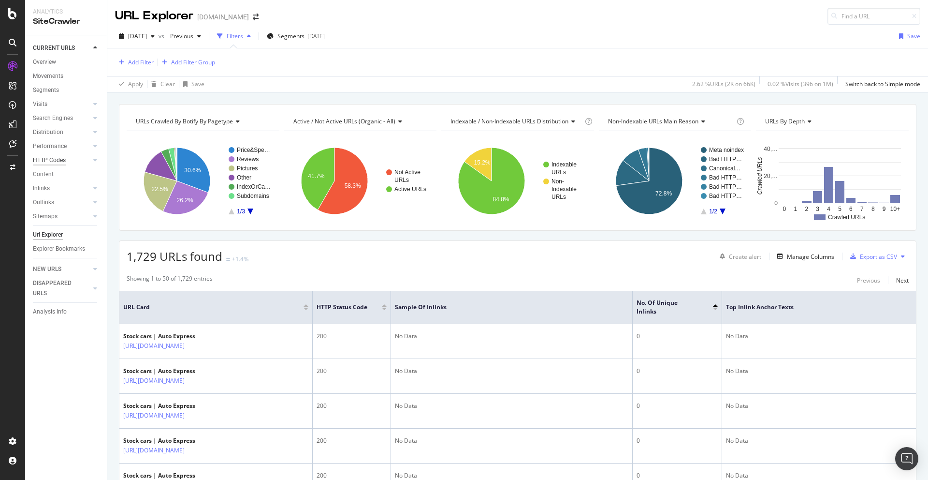
click at [44, 159] on div "HTTP Codes" at bounding box center [49, 160] width 33 height 10
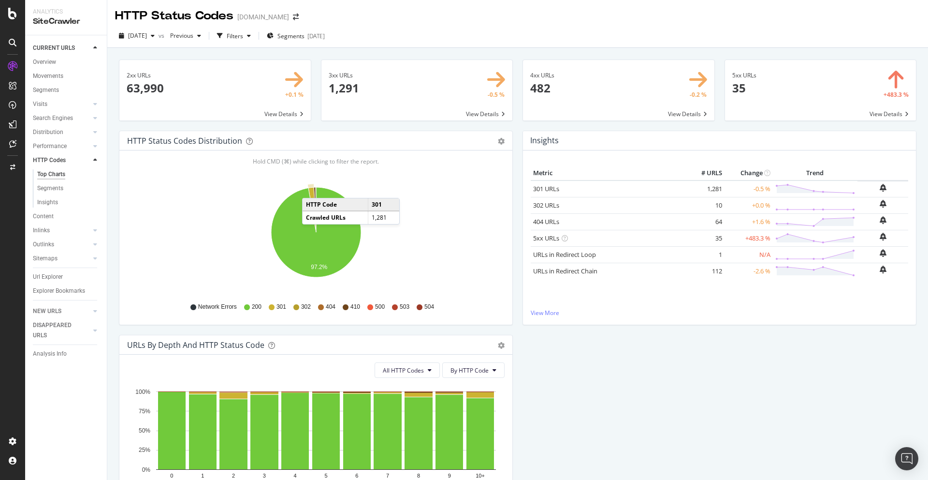
click at [312, 188] on icon "A chart." at bounding box center [312, 209] width 8 height 45
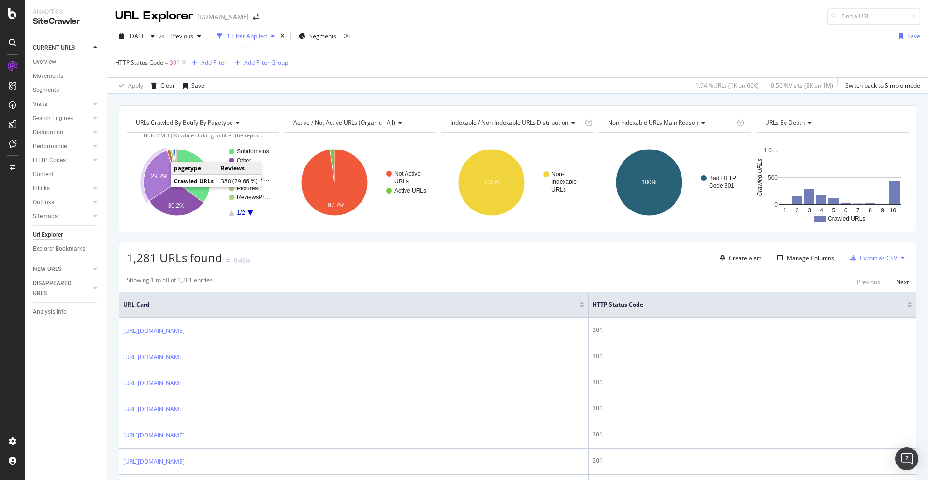
click at [158, 182] on icon "A chart." at bounding box center [160, 175] width 33 height 50
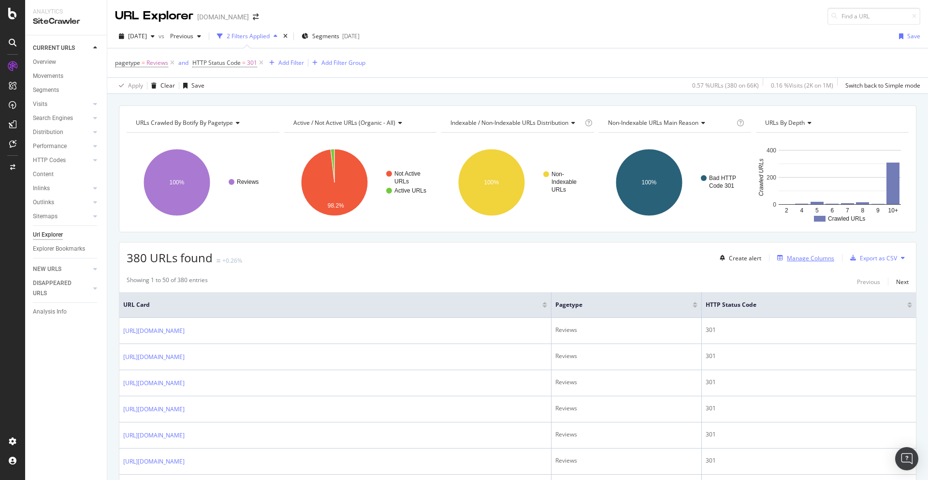
click at [814, 257] on div "Manage Columns" at bounding box center [810, 258] width 47 height 8
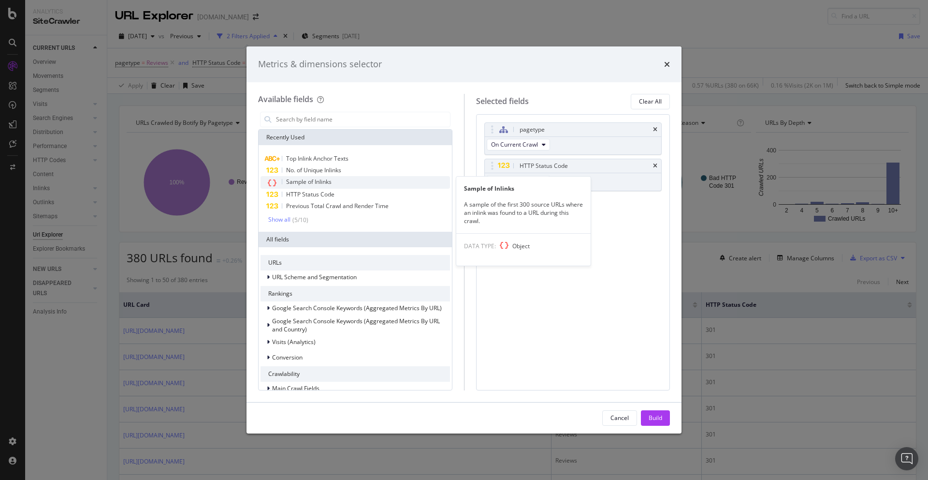
click at [302, 182] on span "Sample of Inlinks" at bounding box center [308, 181] width 45 height 8
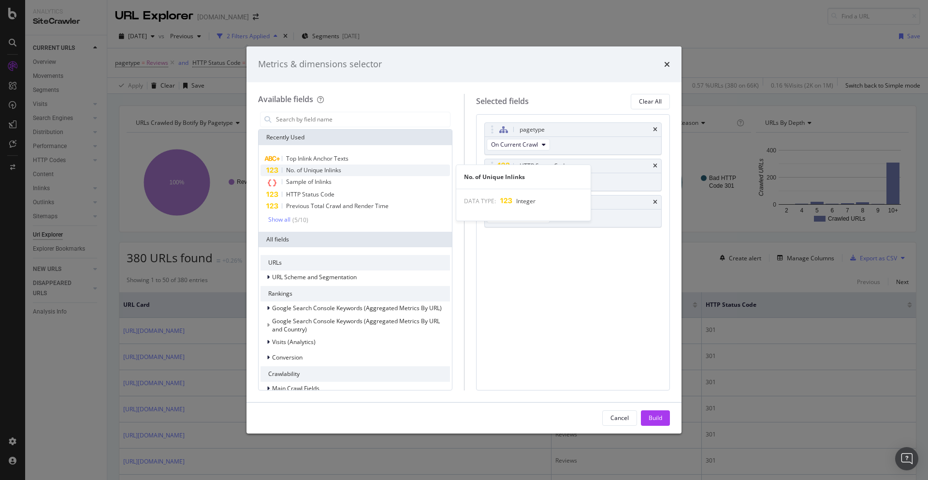
click at [320, 169] on span "No. of Unique Inlinks" at bounding box center [313, 170] width 55 height 8
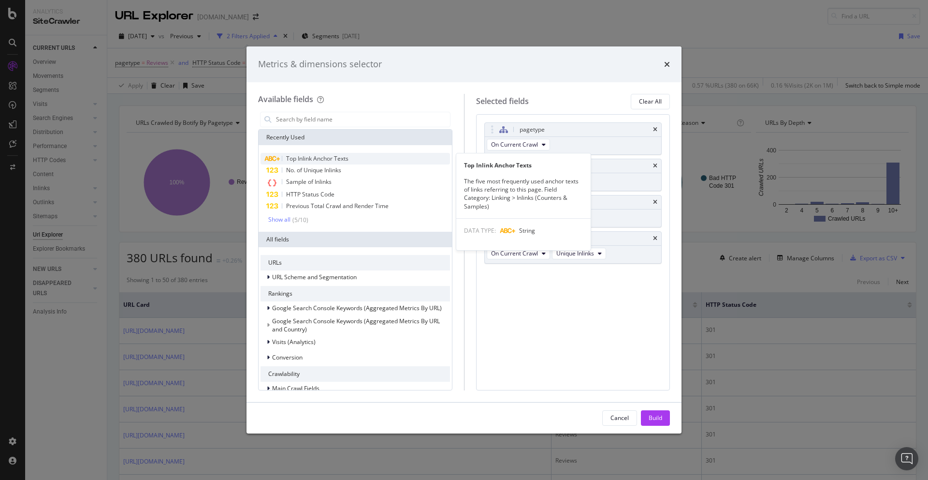
click at [333, 158] on span "Top Inlink Anchor Texts" at bounding box center [317, 158] width 62 height 8
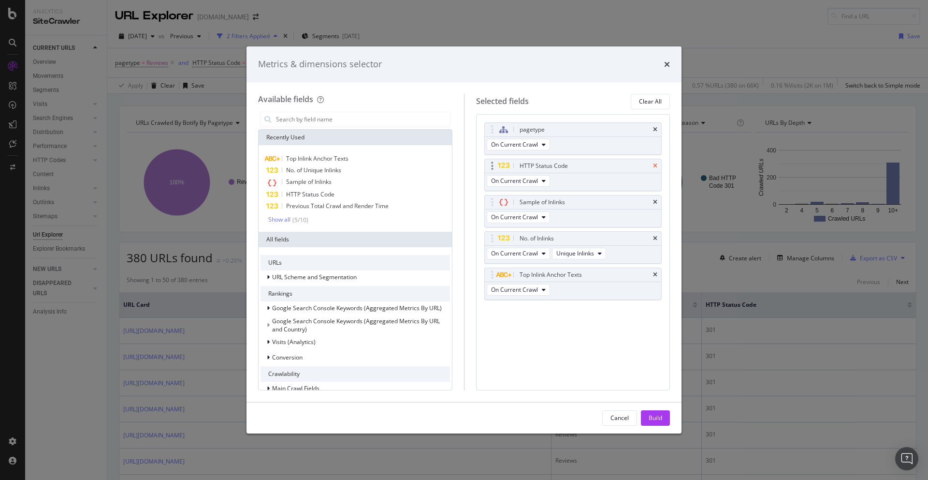
click at [657, 166] on icon "times" at bounding box center [655, 166] width 4 height 6
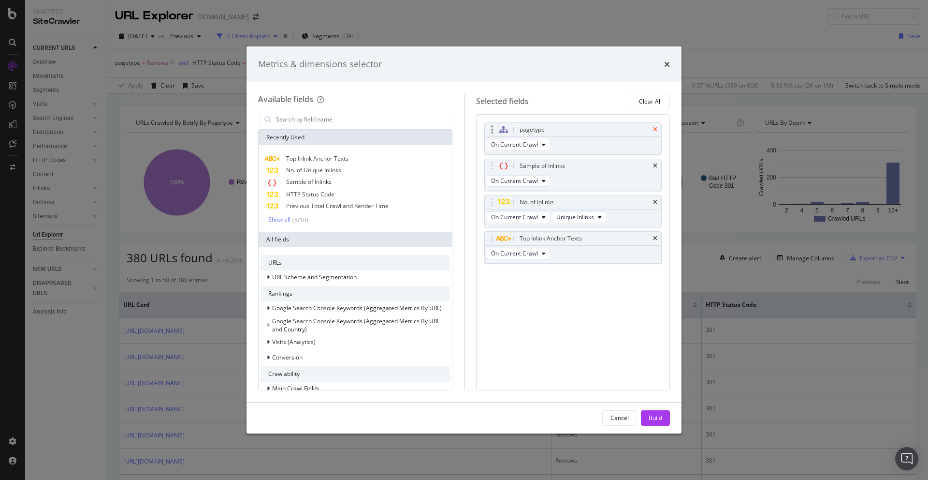
click at [655, 129] on icon "times" at bounding box center [655, 130] width 4 height 6
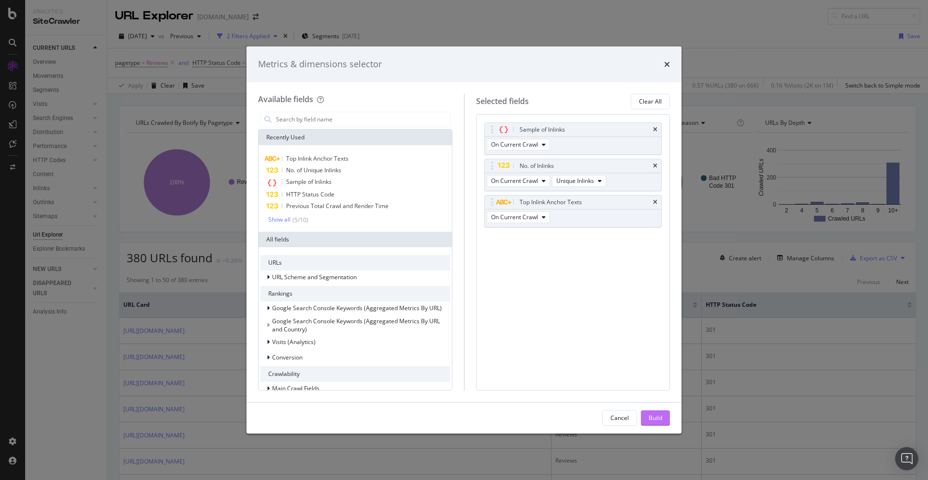
click at [656, 419] on div "Build" at bounding box center [656, 417] width 14 height 8
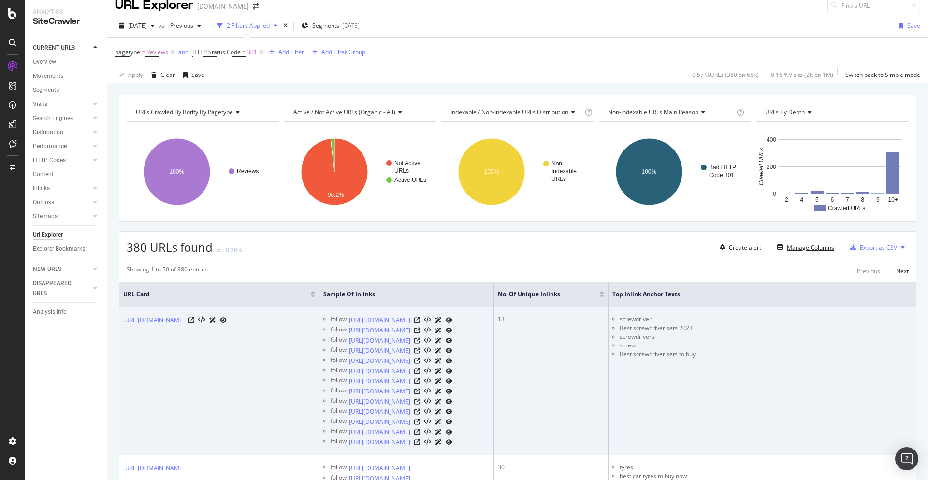
scroll to position [10, 0]
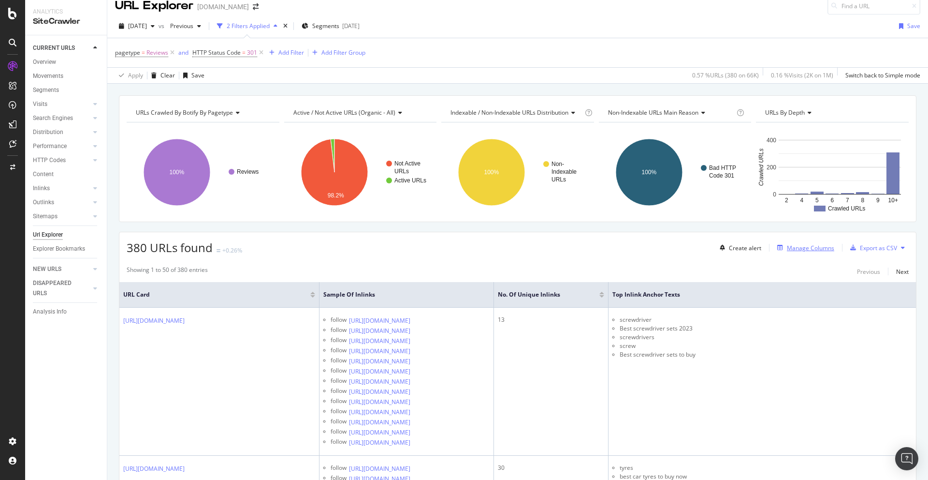
click at [808, 247] on div "Manage Columns" at bounding box center [810, 248] width 47 height 8
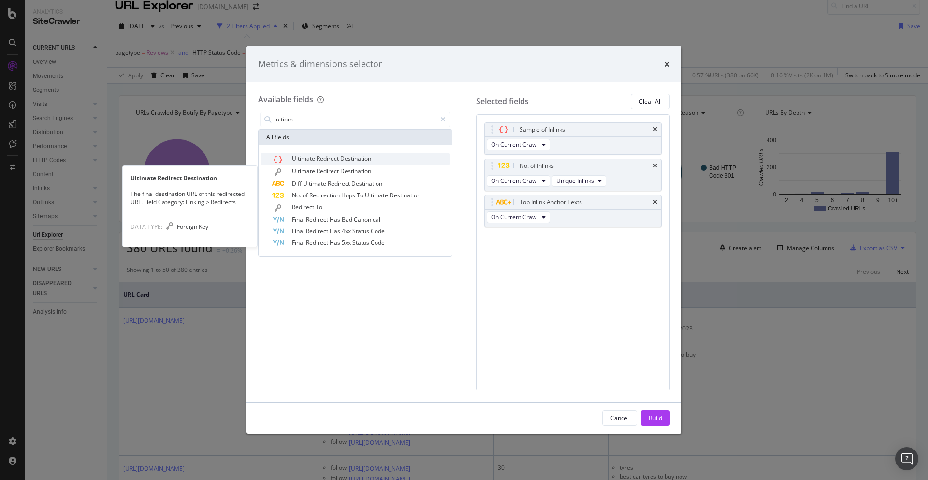
type input "ultiom"
click at [361, 157] on span "Destination" at bounding box center [355, 158] width 31 height 8
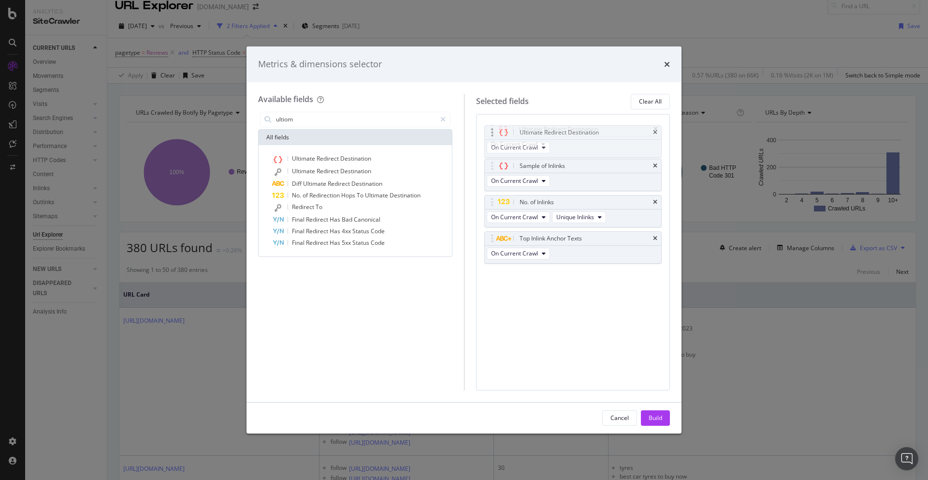
drag, startPoint x: 491, startPoint y: 237, endPoint x: 492, endPoint y: 130, distance: 107.8
click at [492, 129] on body "Analytics SiteCrawler CURRENT URLS Overview Movements Segments Visits Analysis …" at bounding box center [464, 240] width 928 height 480
click at [667, 417] on button "Build" at bounding box center [655, 417] width 29 height 15
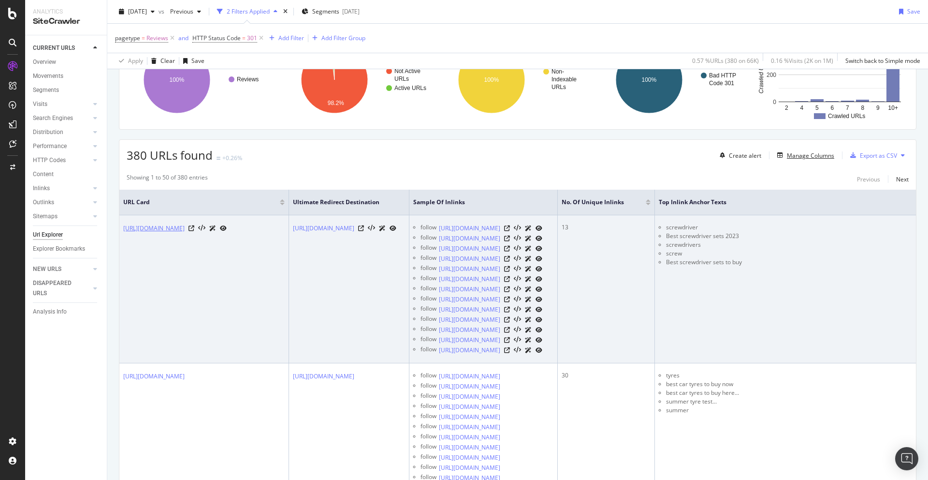
scroll to position [101, 0]
click at [194, 233] on icon at bounding box center [192, 230] width 6 height 6
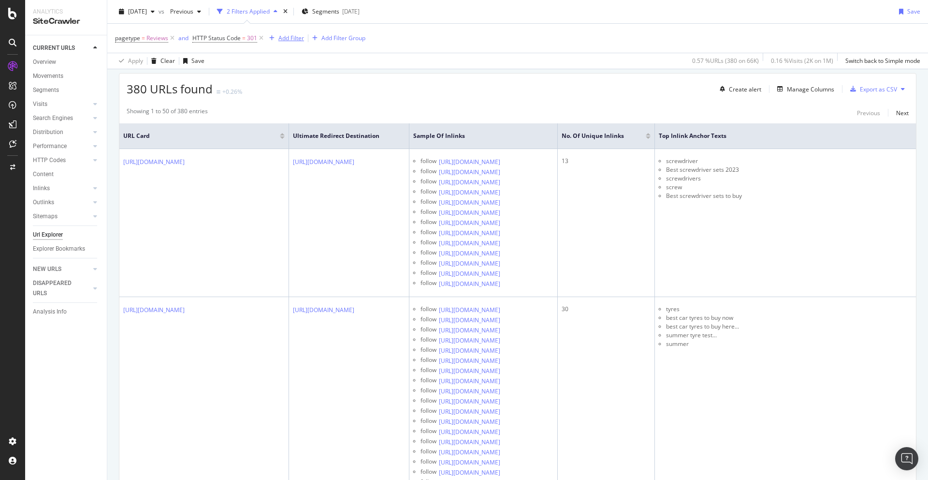
scroll to position [168, 0]
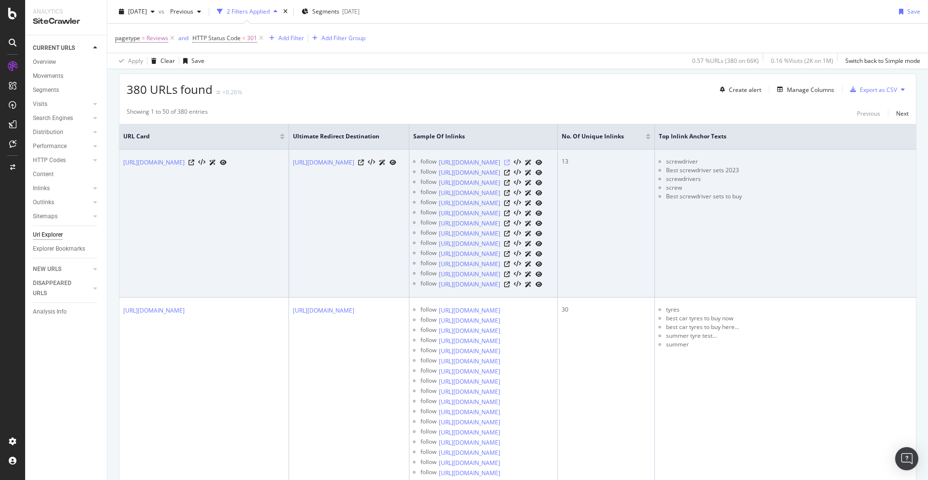
click at [510, 165] on icon at bounding box center [507, 163] width 6 height 6
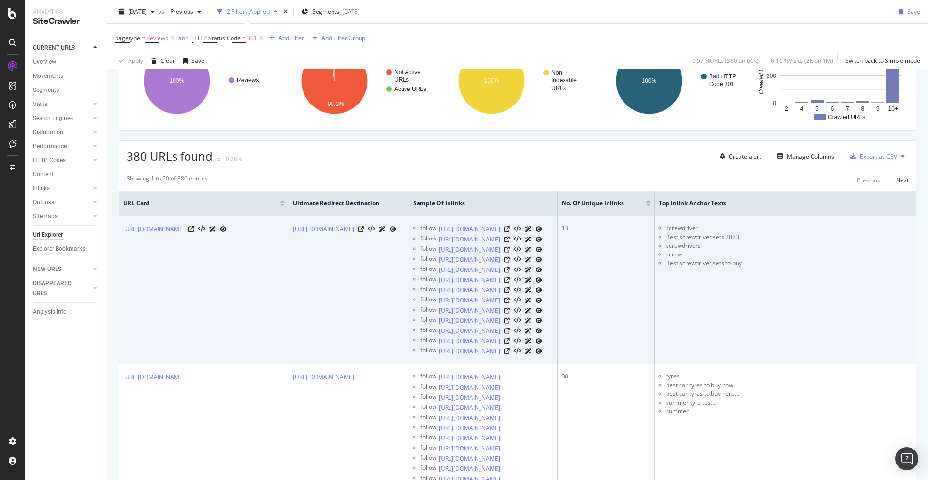
scroll to position [0, 228]
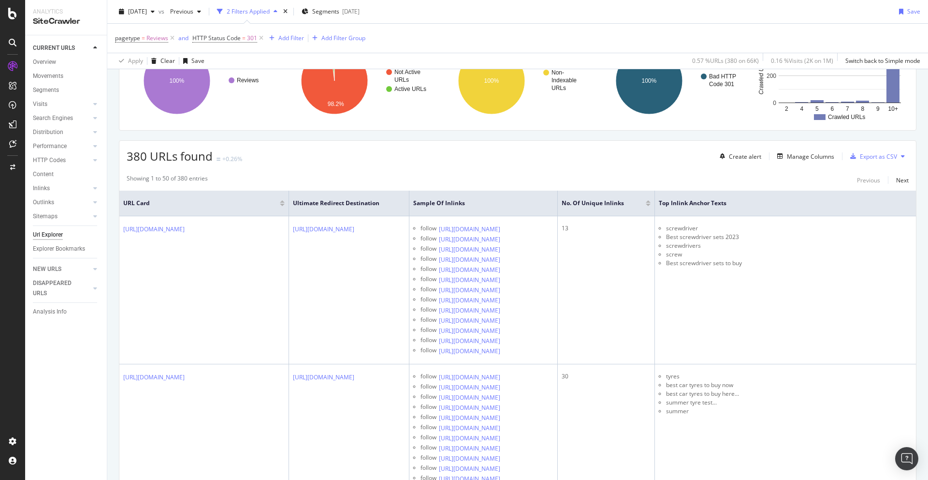
click at [651, 205] on div at bounding box center [648, 205] width 5 height 2
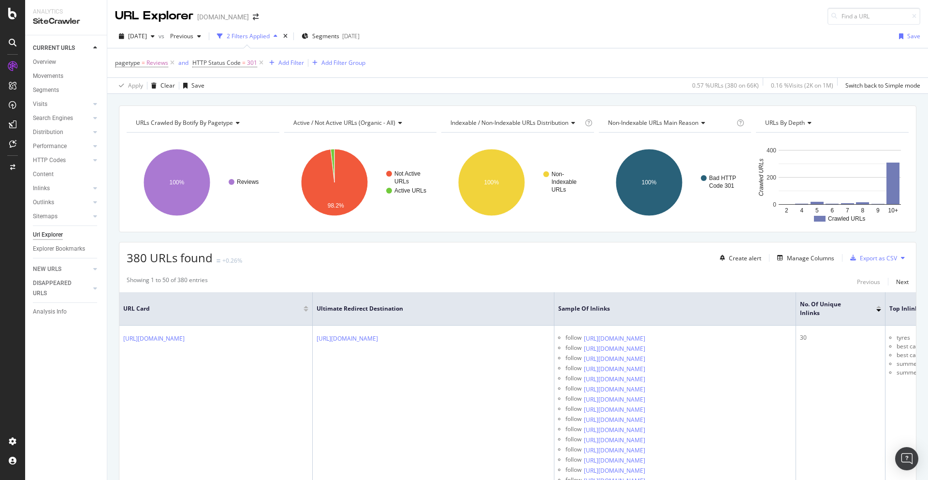
click at [879, 306] on div at bounding box center [879, 307] width 5 height 2
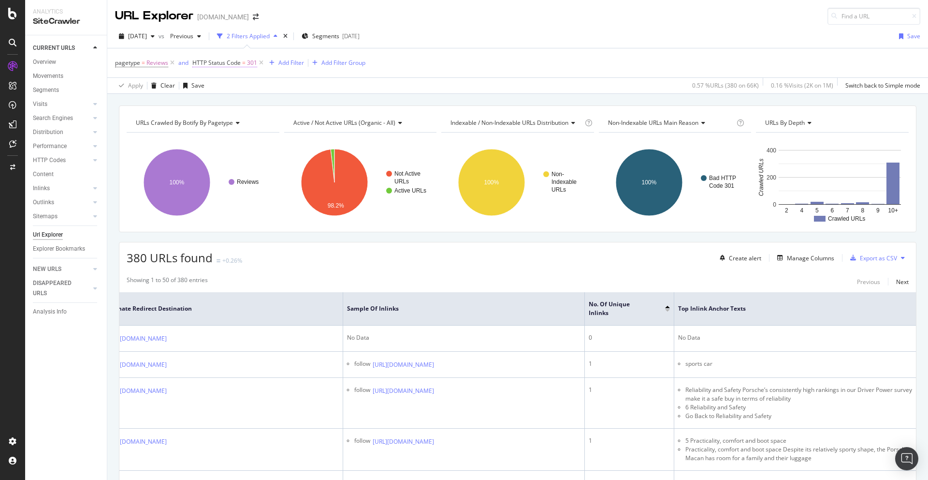
click at [241, 62] on span "HTTP Status Code = 301" at bounding box center [224, 63] width 65 height 9
click at [53, 158] on div "HTTP Codes" at bounding box center [49, 160] width 33 height 10
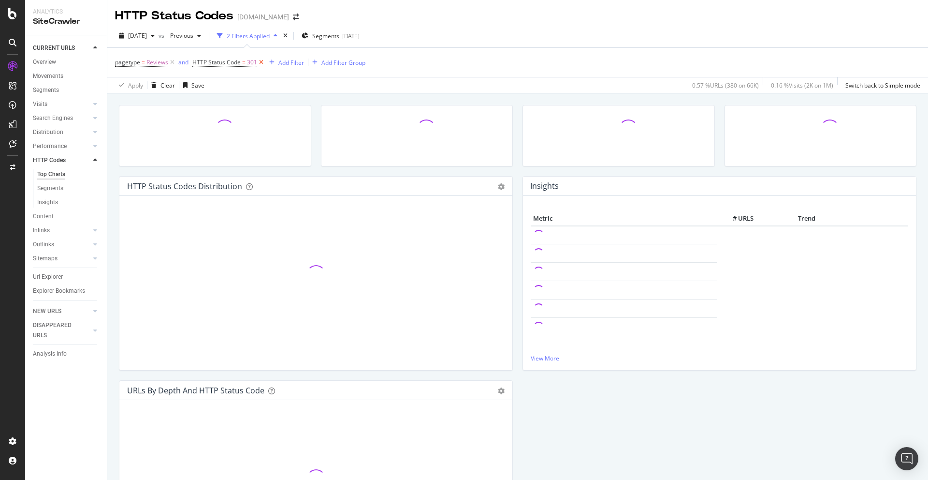
click at [260, 62] on icon at bounding box center [261, 63] width 8 height 10
click at [176, 61] on icon at bounding box center [172, 63] width 8 height 10
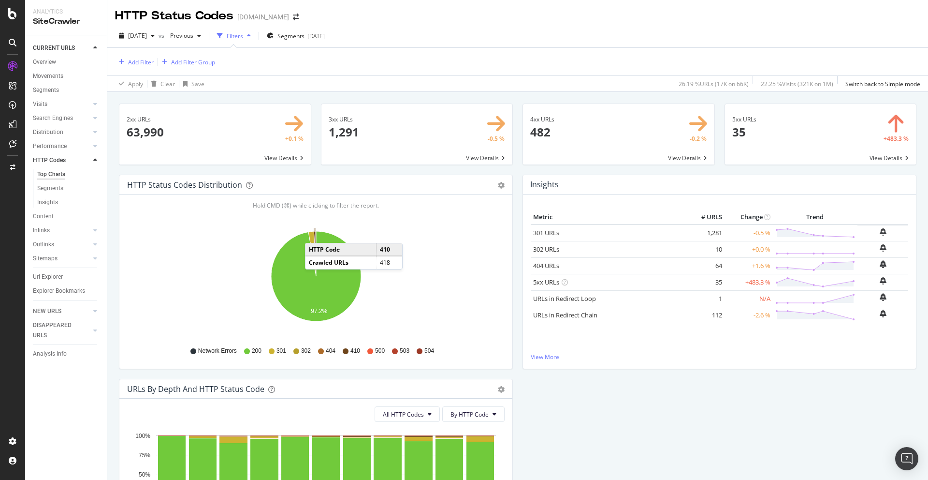
click at [315, 233] on icon "A chart." at bounding box center [315, 253] width 2 height 45
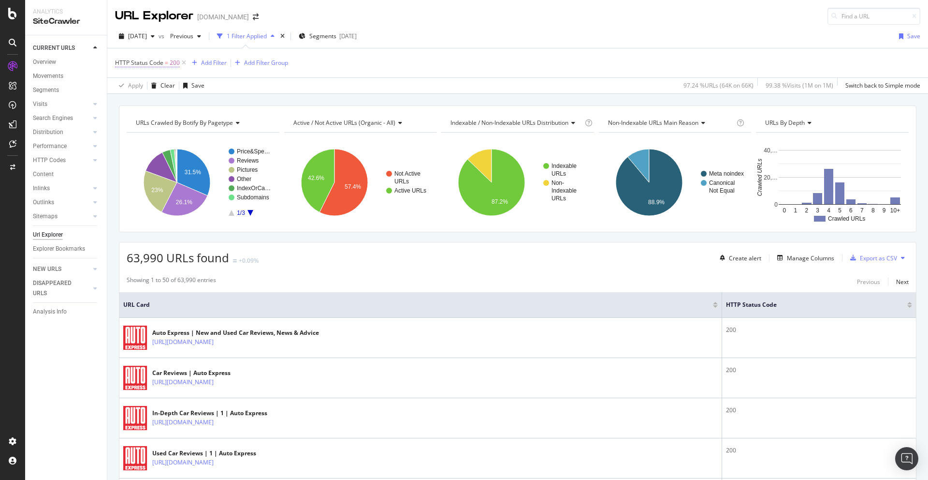
click at [166, 62] on span "=" at bounding box center [166, 63] width 3 height 8
click at [148, 117] on input "200" at bounding box center [176, 118] width 106 height 15
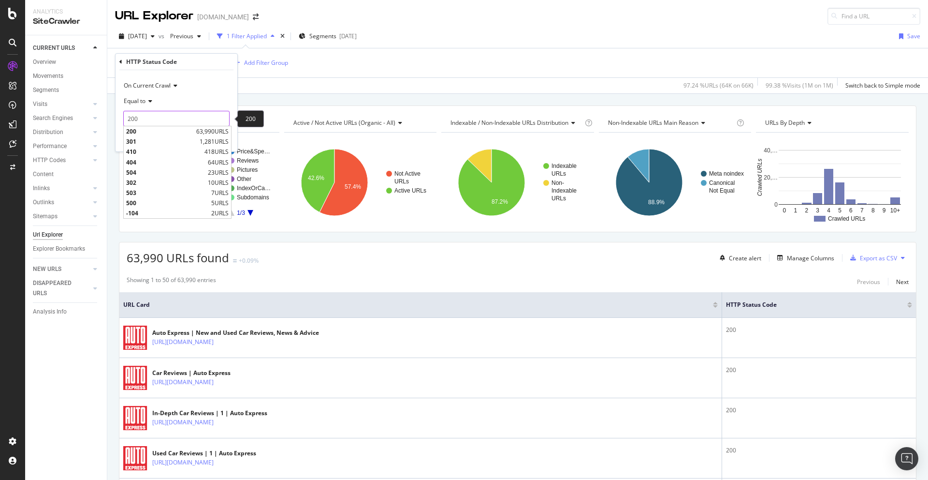
click at [148, 117] on input "200" at bounding box center [176, 118] width 106 height 15
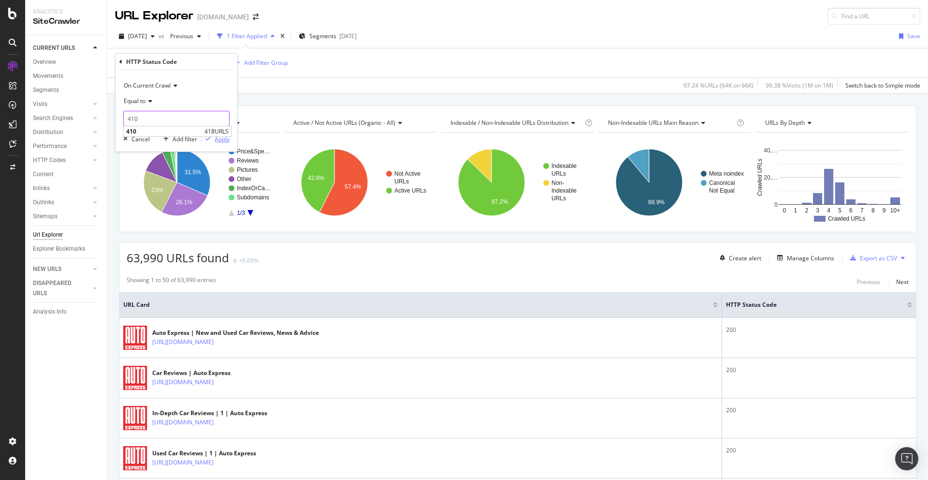
type input "410"
click at [221, 139] on div "Apply" at bounding box center [222, 139] width 15 height 8
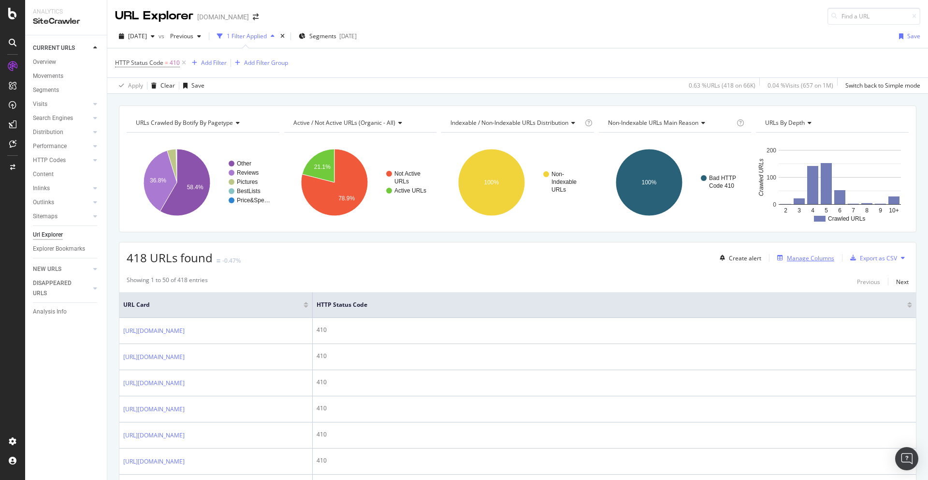
click at [815, 261] on div "Manage Columns" at bounding box center [810, 258] width 47 height 8
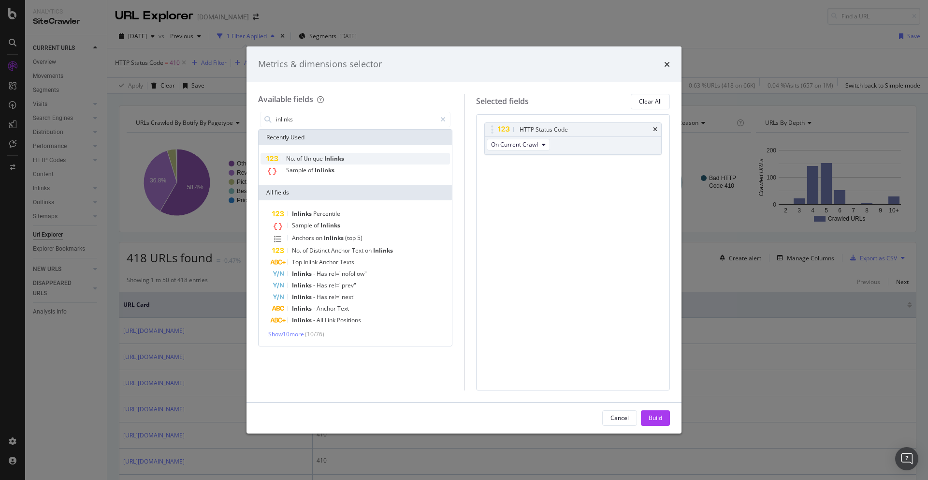
click at [352, 160] on div "No. of Unique Inlinks" at bounding box center [356, 159] width 190 height 12
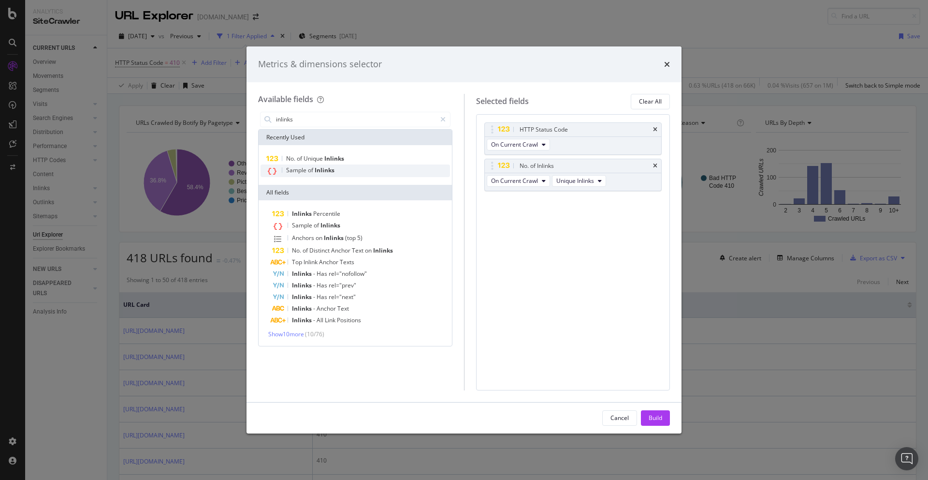
click at [349, 166] on div "Sample of Inlinks" at bounding box center [356, 170] width 190 height 13
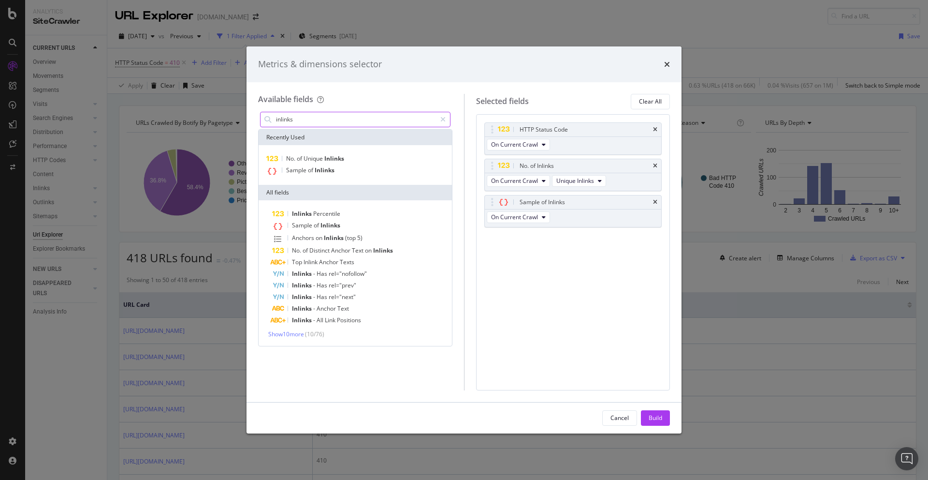
click at [319, 115] on input "inlinks" at bounding box center [355, 119] width 161 height 15
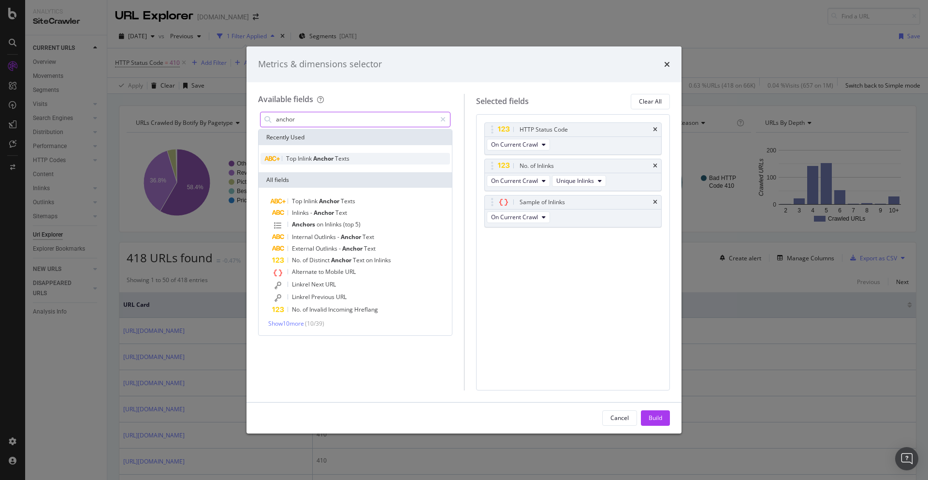
type input "anchor"
click at [335, 154] on span "Anchor" at bounding box center [324, 158] width 22 height 8
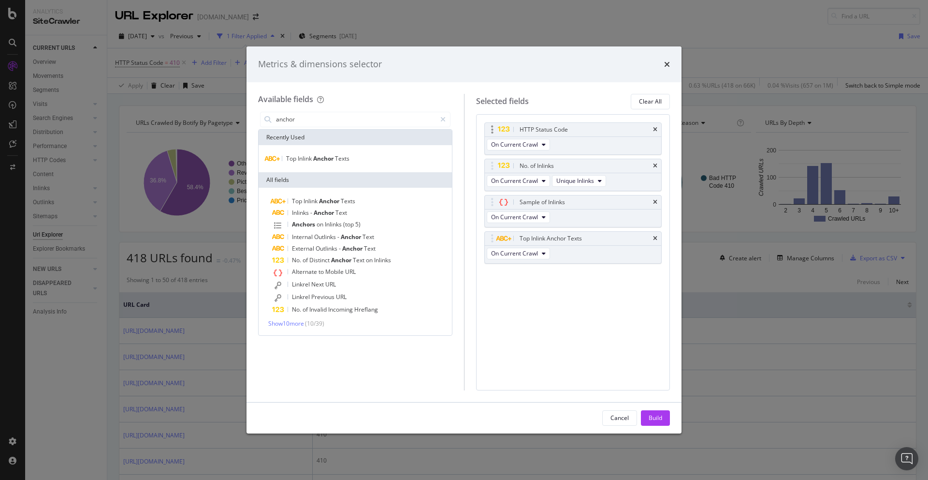
click at [652, 125] on div "HTTP Status Code" at bounding box center [573, 130] width 177 height 14
click at [658, 130] on div "HTTP Status Code" at bounding box center [573, 130] width 177 height 14
click at [655, 129] on icon "times" at bounding box center [655, 130] width 4 height 6
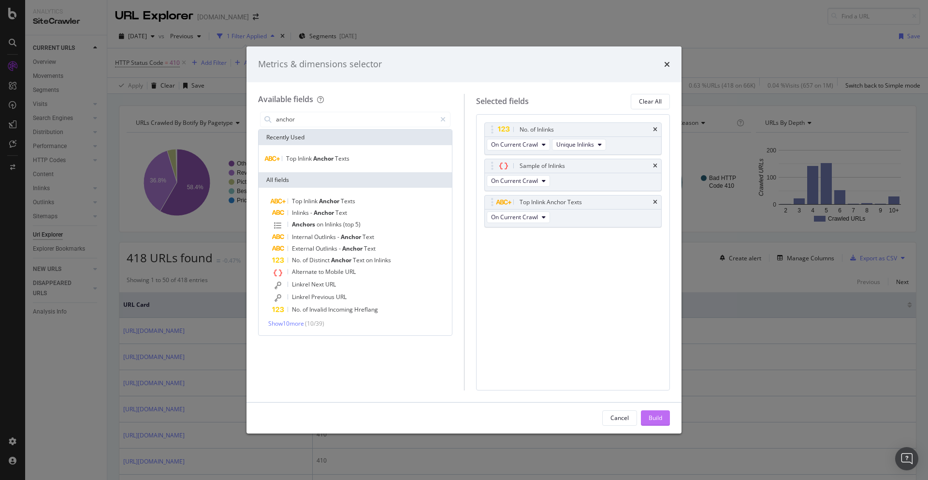
click at [651, 423] on div "Build" at bounding box center [656, 417] width 14 height 15
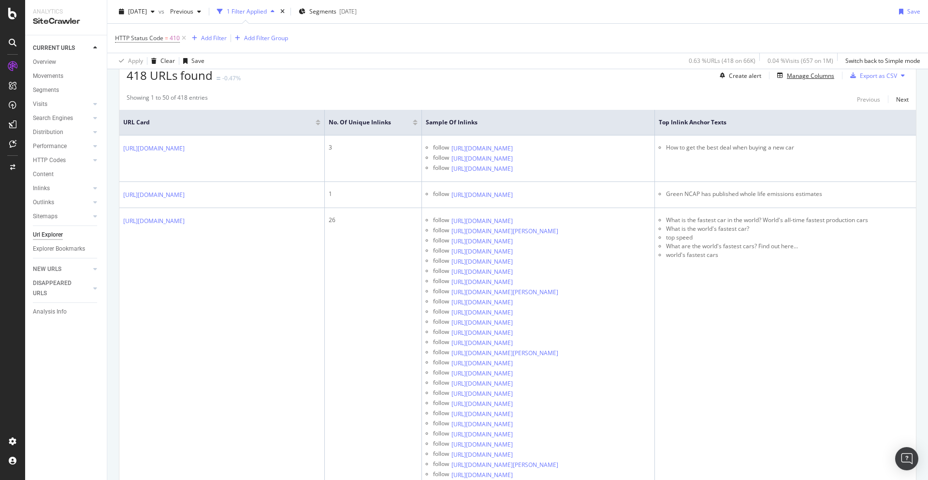
scroll to position [182, 0]
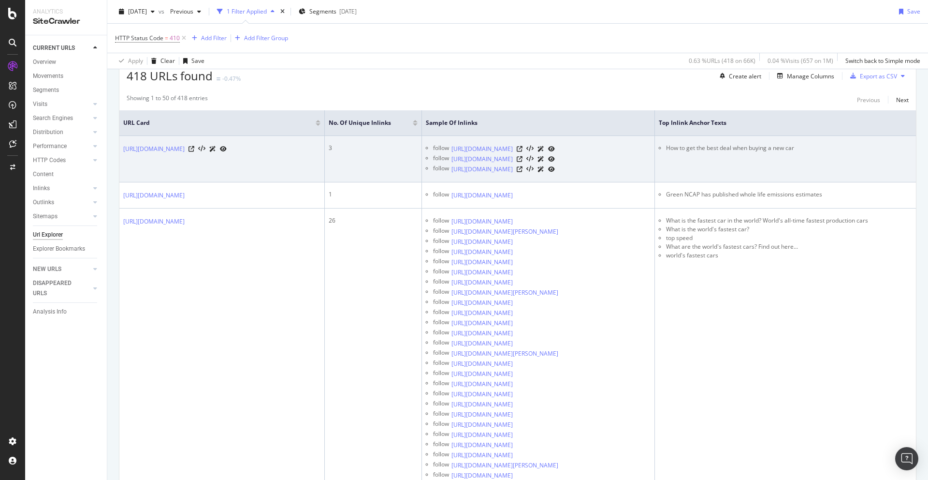
click at [751, 149] on li "How to get the best deal when buying a new car" at bounding box center [789, 148] width 246 height 9
click at [523, 172] on icon at bounding box center [520, 169] width 6 height 6
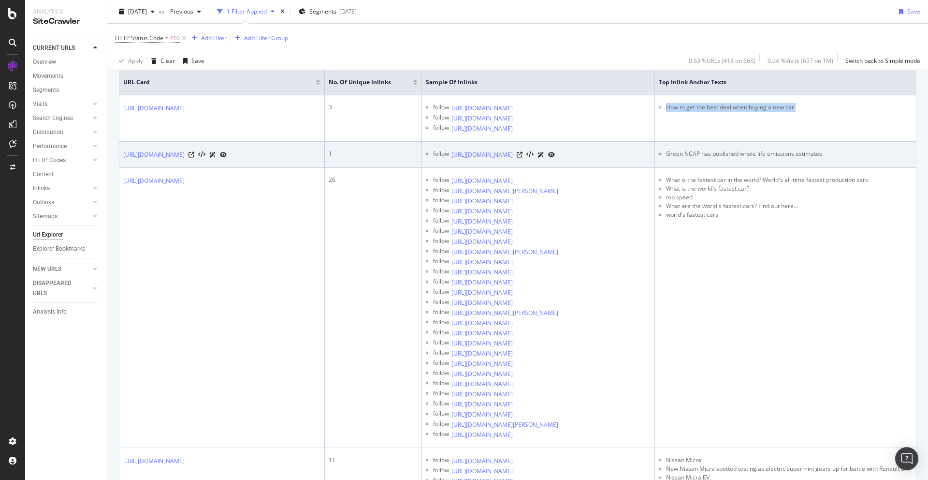
scroll to position [233, 0]
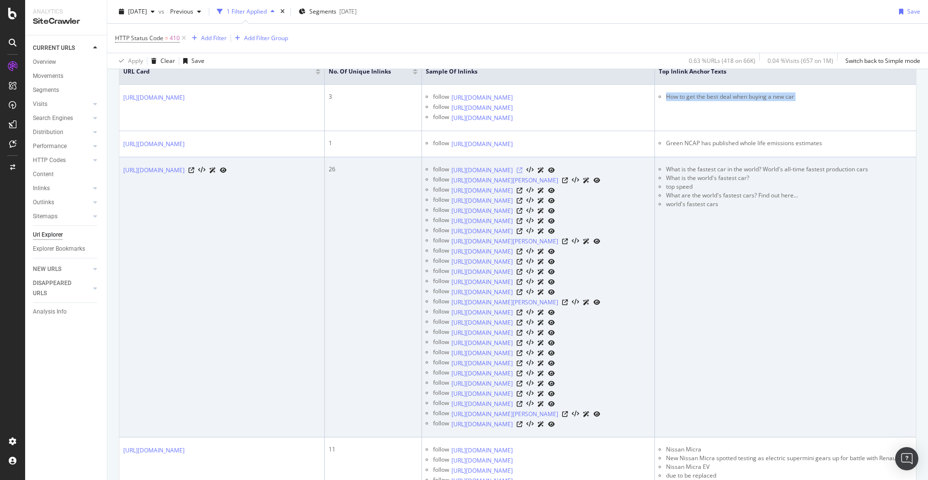
click at [523, 173] on icon at bounding box center [520, 170] width 6 height 6
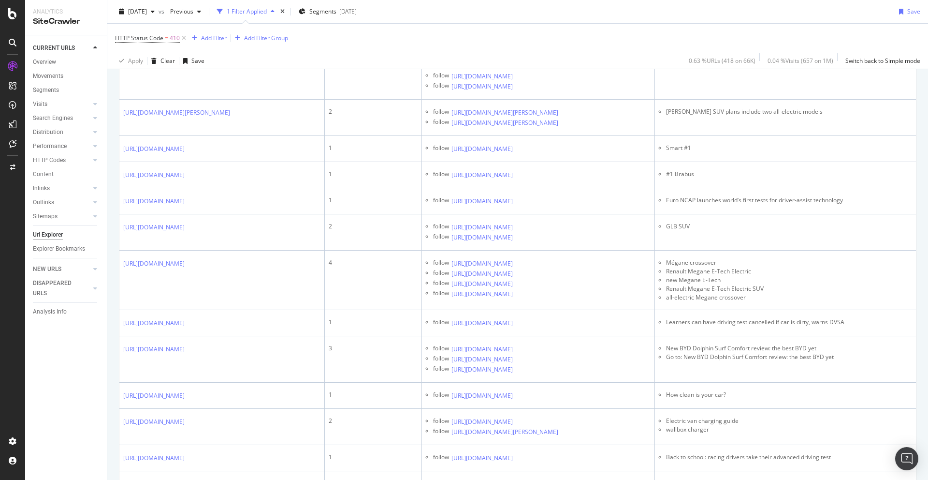
scroll to position [0, 18]
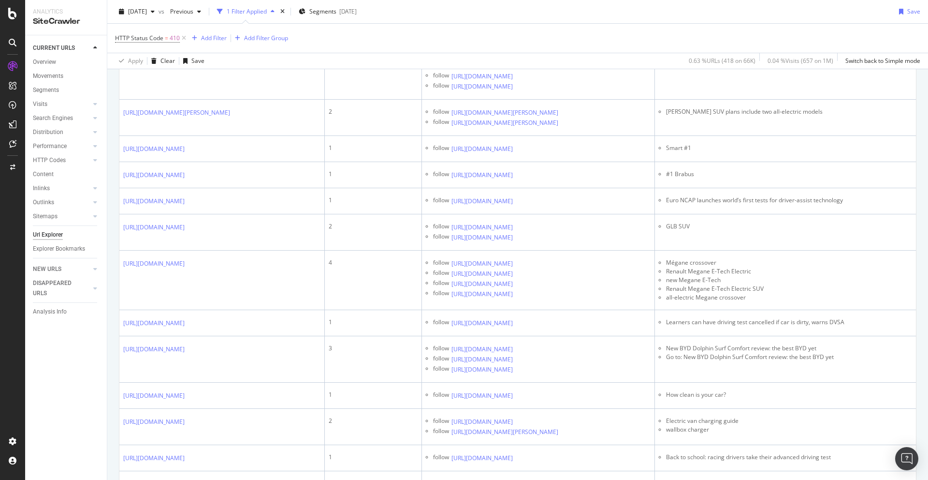
copy tbody "New Mercedes CLA ride review: electric exec impresses from the passenger seat"
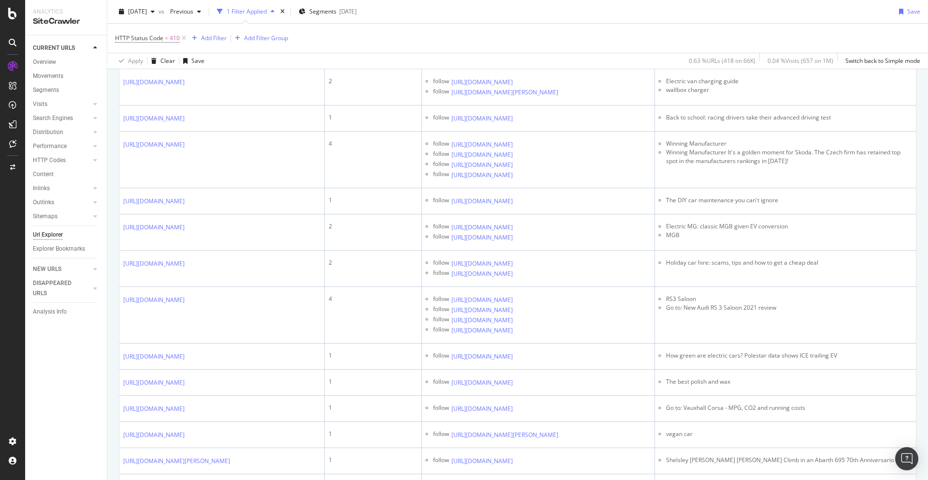
scroll to position [1686, 0]
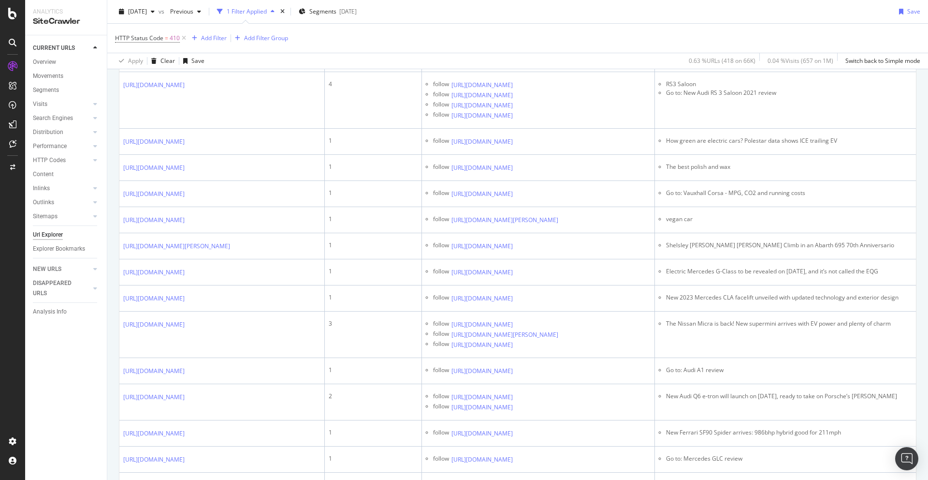
copy tbody "New Audi A6 e-tron Sport brings executive EV pricing down to £62,500"
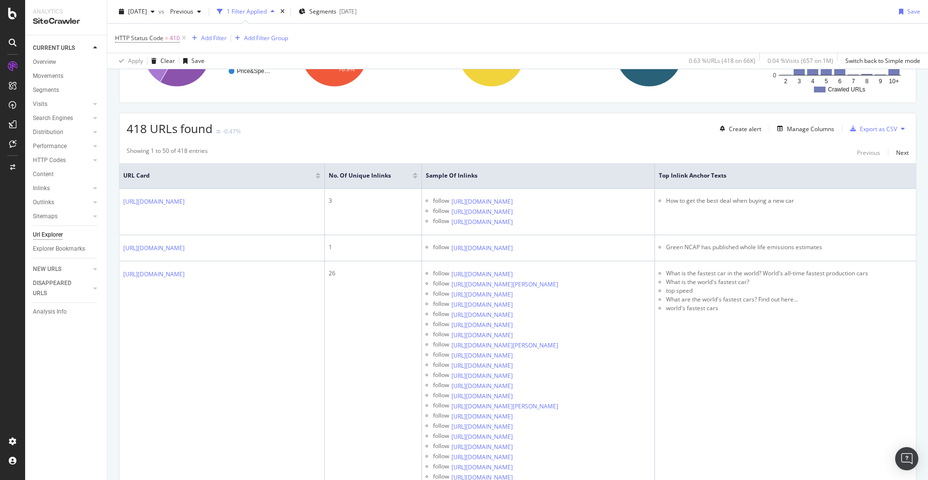
scroll to position [0, 0]
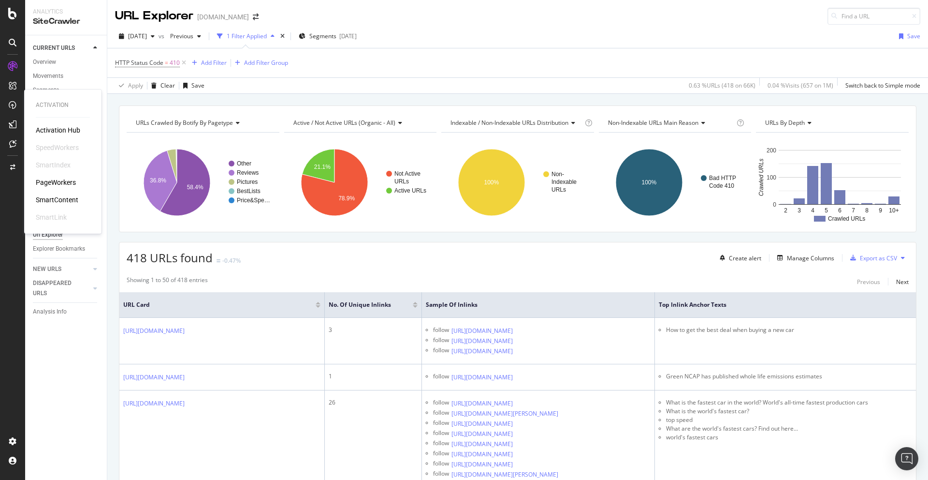
click at [43, 179] on div "PageWorkers" at bounding box center [56, 182] width 40 height 10
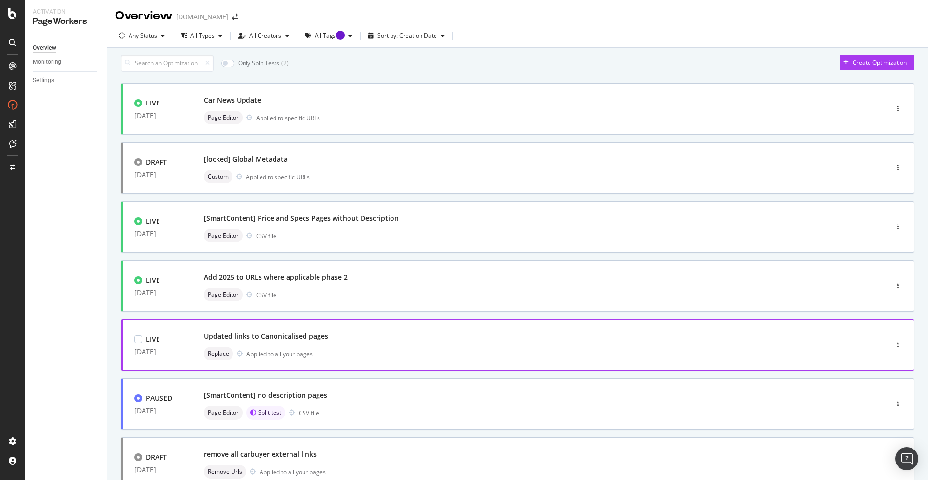
click at [294, 340] on div "Updated links to Canonicalised pages" at bounding box center [266, 336] width 124 height 10
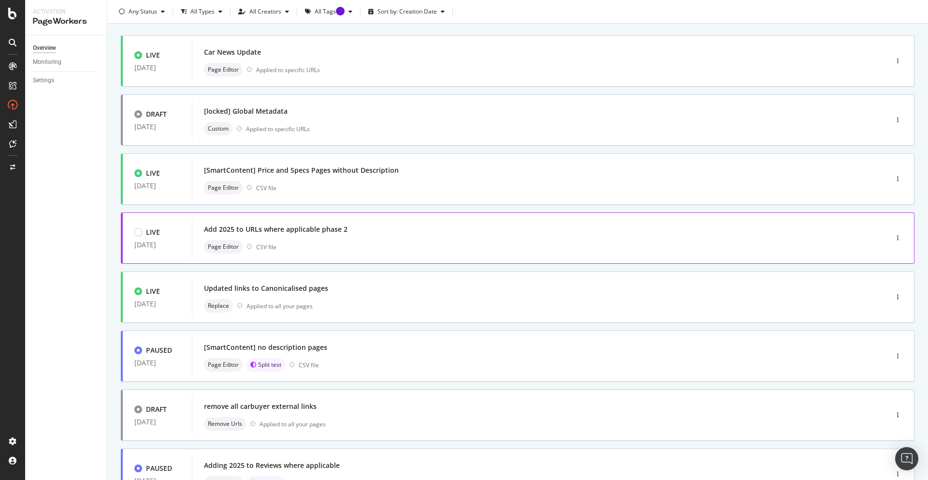
click at [310, 234] on div "Add 2025 to URLs where applicable phase 2" at bounding box center [276, 229] width 144 height 10
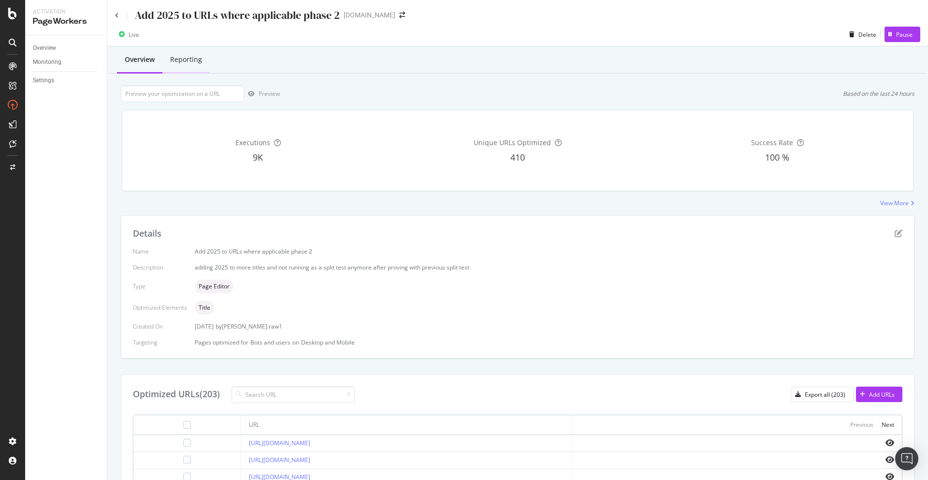
click at [185, 66] on div "Reporting" at bounding box center [185, 60] width 47 height 27
